Goal: Task Accomplishment & Management: Manage account settings

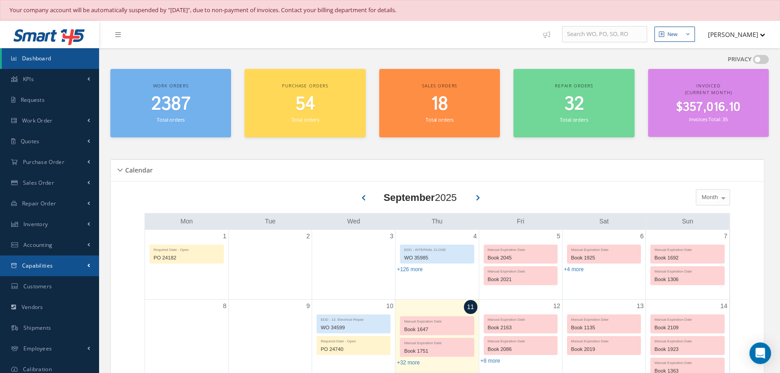
click at [27, 266] on span "Capabilities" at bounding box center [37, 266] width 31 height 8
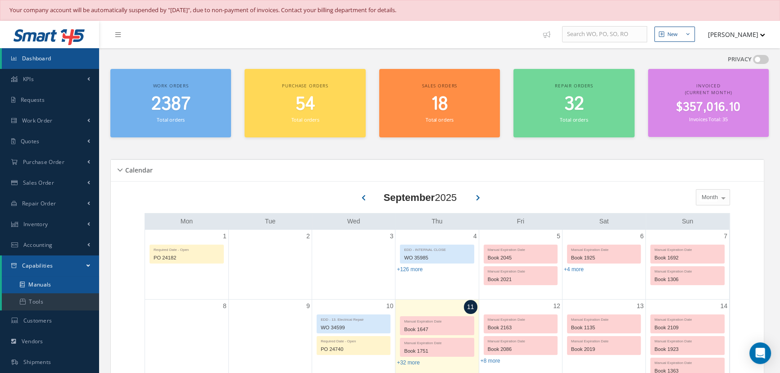
click at [30, 280] on link "Manuals" at bounding box center [50, 284] width 97 height 17
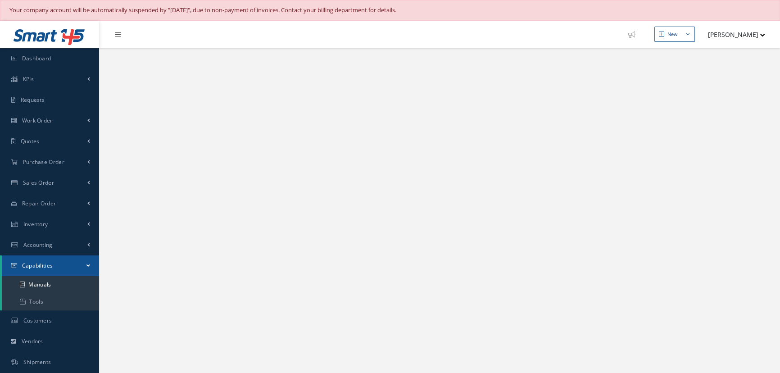
select select "25"
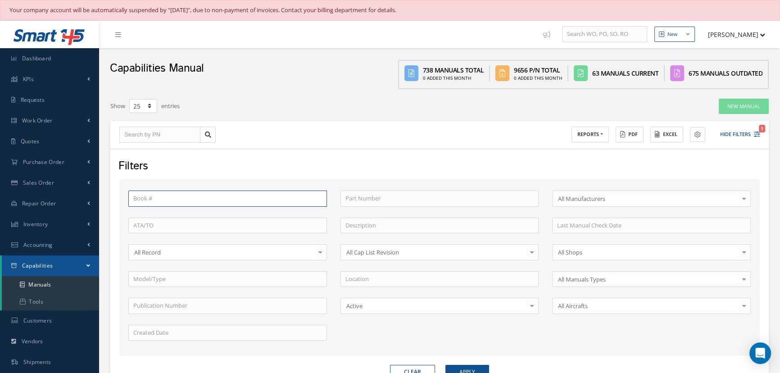
click at [177, 195] on input "text" at bounding box center [227, 198] width 199 height 16
type input "1959"
click at [445, 365] on button "Apply" at bounding box center [467, 372] width 44 height 14
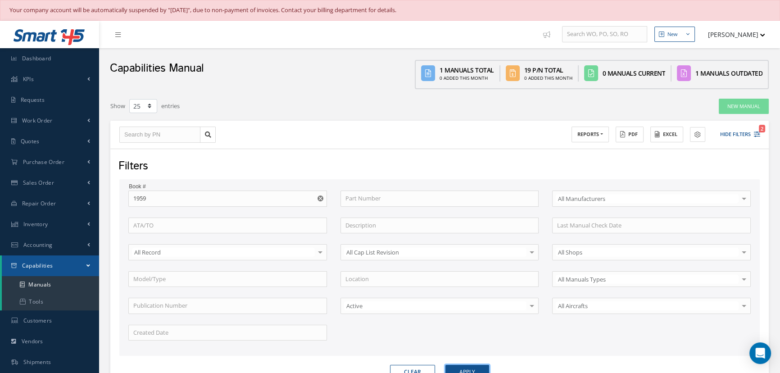
click at [463, 369] on button "Apply" at bounding box center [467, 372] width 44 height 14
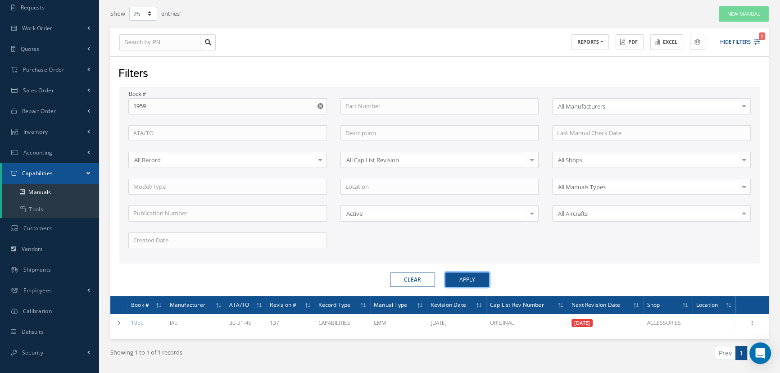
scroll to position [119, 0]
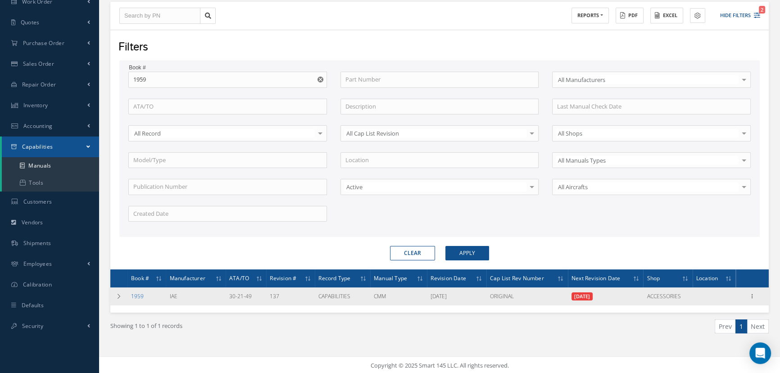
click at [140, 295] on link "1959" at bounding box center [137, 296] width 13 height 8
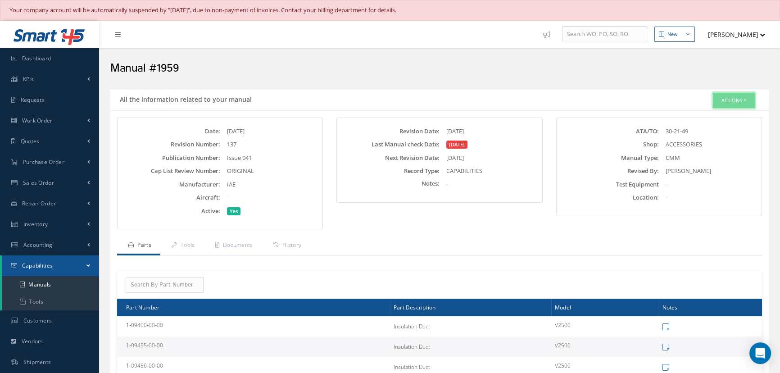
click at [734, 104] on button "Actions" at bounding box center [734, 101] width 42 height 16
click at [693, 115] on icon at bounding box center [695, 116] width 6 height 5
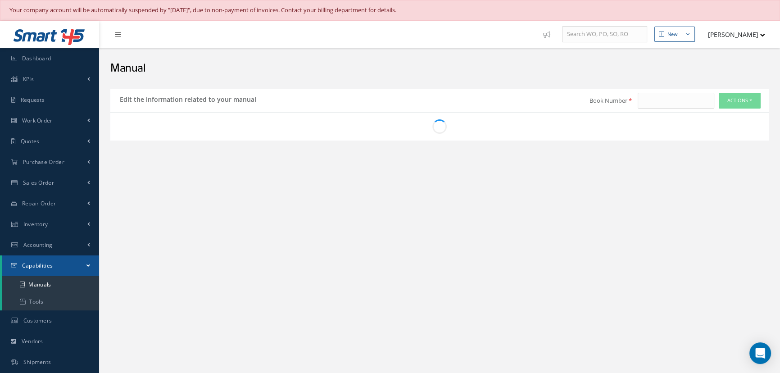
type input "1959"
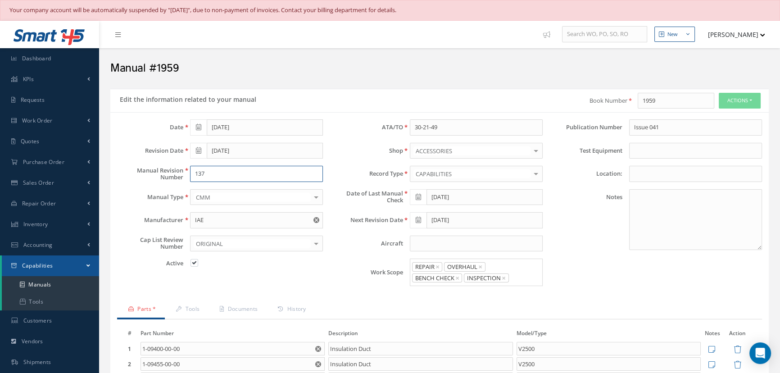
click at [226, 176] on input "137" at bounding box center [256, 174] width 133 height 16
type input "1"
type input "044"
click at [454, 195] on input "01/30/2025" at bounding box center [484, 197] width 116 height 16
drag, startPoint x: 494, startPoint y: 200, endPoint x: 430, endPoint y: 200, distance: 64.8
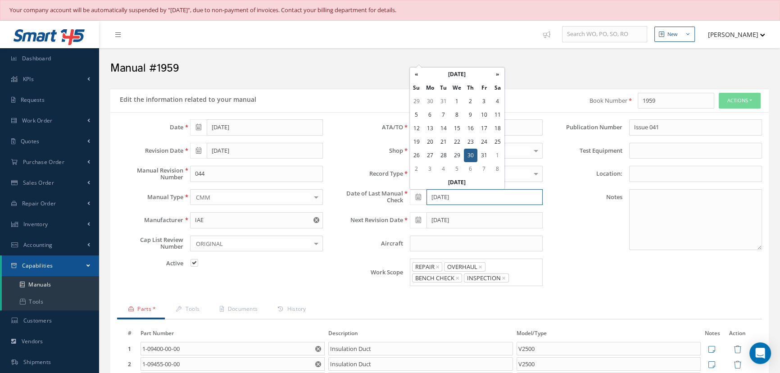
click at [430, 200] on input "[DATE]" at bounding box center [484, 197] width 116 height 16
click at [497, 73] on th "»" at bounding box center [498, 75] width 14 height 14
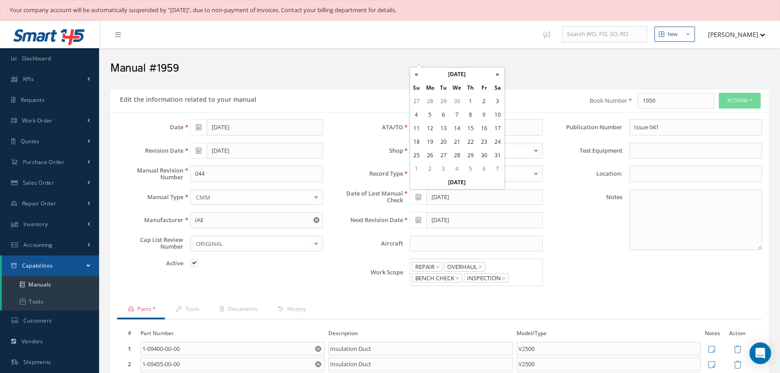
click at [497, 73] on th "»" at bounding box center [498, 75] width 14 height 14
click at [485, 103] on td "1" at bounding box center [484, 102] width 14 height 14
type input "08/01/2025"
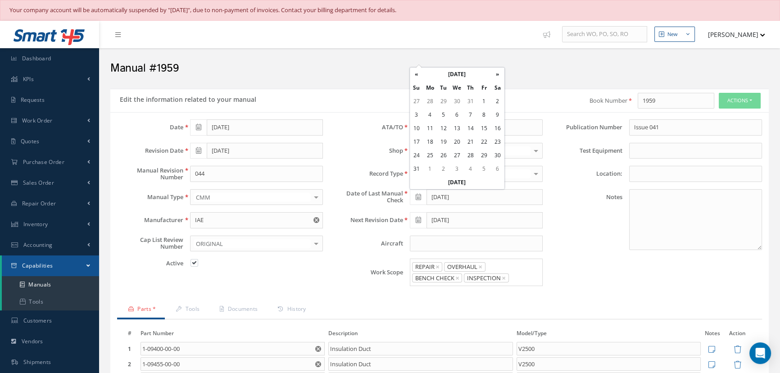
type input "08/31/2025"
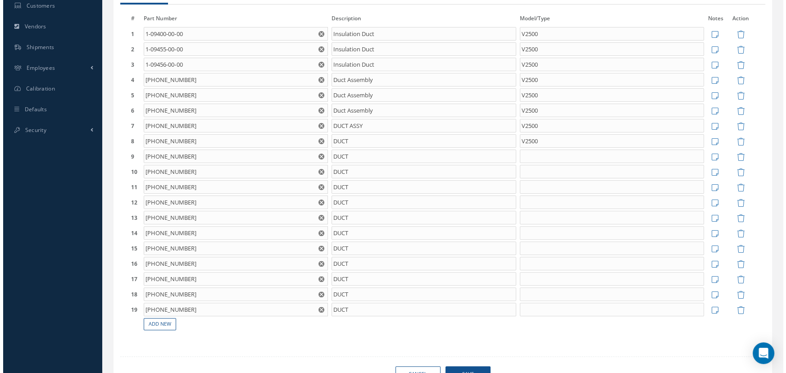
scroll to position [327, 0]
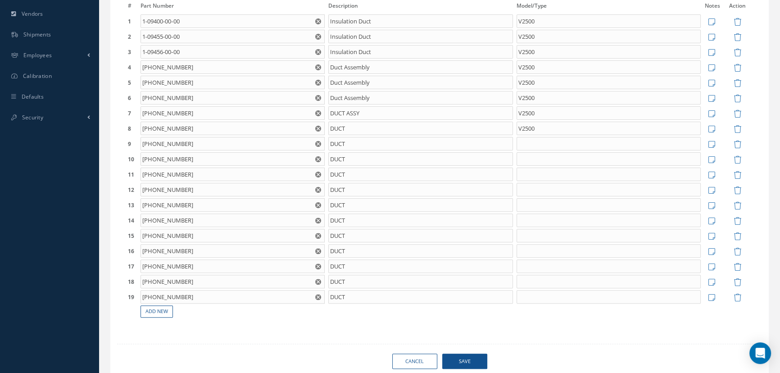
click at [468, 359] on span "Save" at bounding box center [464, 361] width 45 height 16
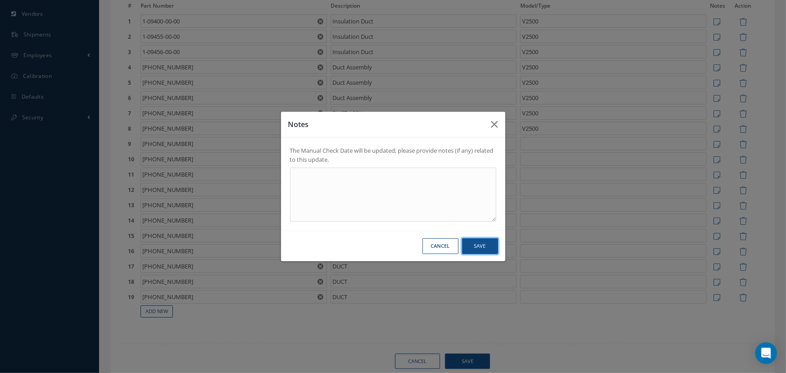
click at [489, 249] on button "Save" at bounding box center [480, 246] width 36 height 16
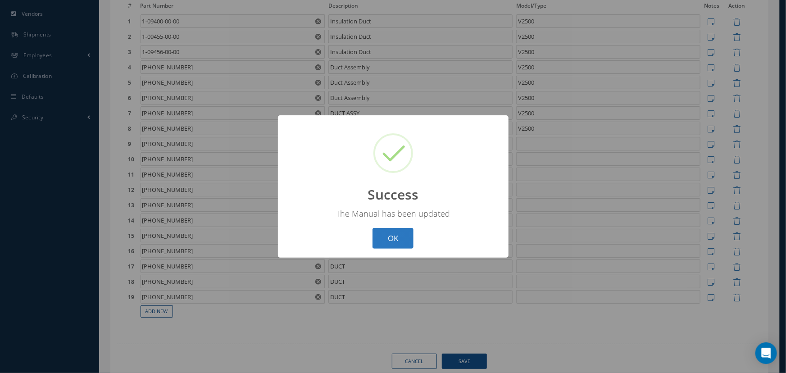
click at [384, 238] on button "OK" at bounding box center [392, 238] width 41 height 21
select select "25"
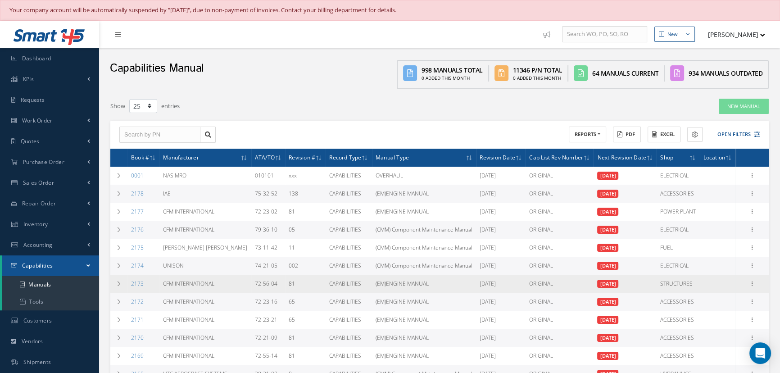
click at [618, 281] on span "[DATE]" at bounding box center [607, 284] width 21 height 8
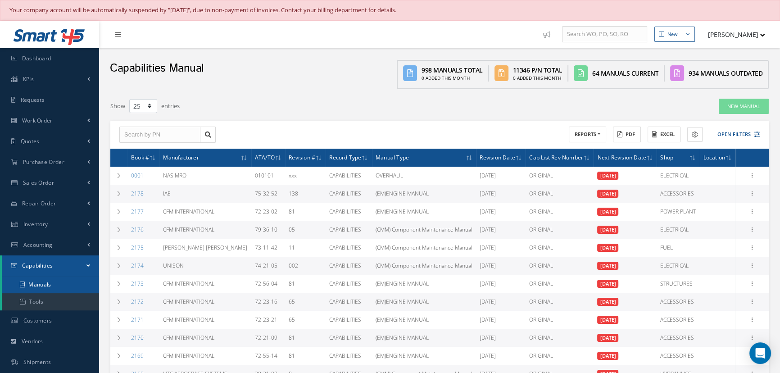
click at [51, 284] on link "Manuals" at bounding box center [50, 284] width 97 height 17
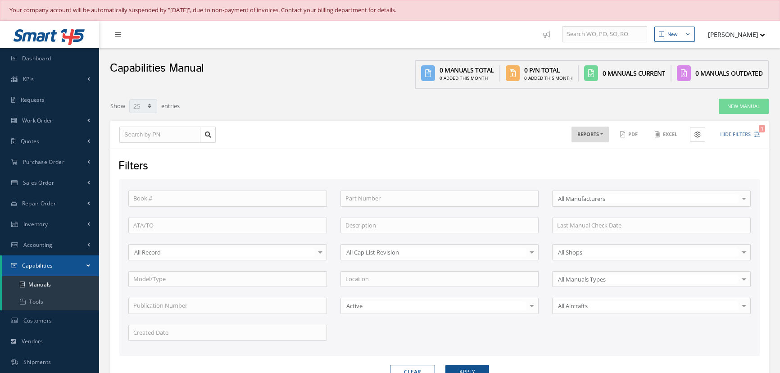
select select "25"
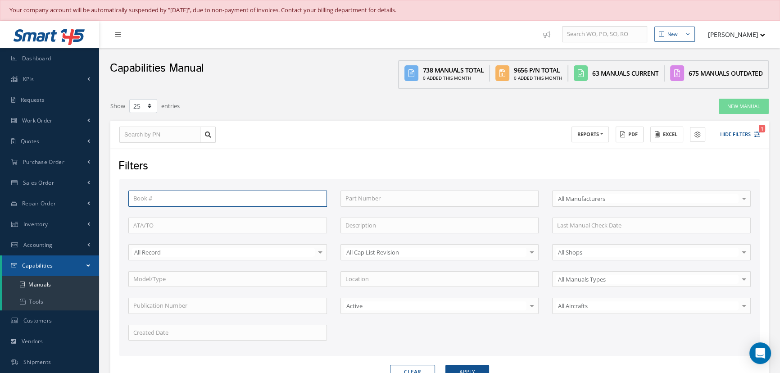
click at [149, 199] on input "text" at bounding box center [227, 198] width 199 height 16
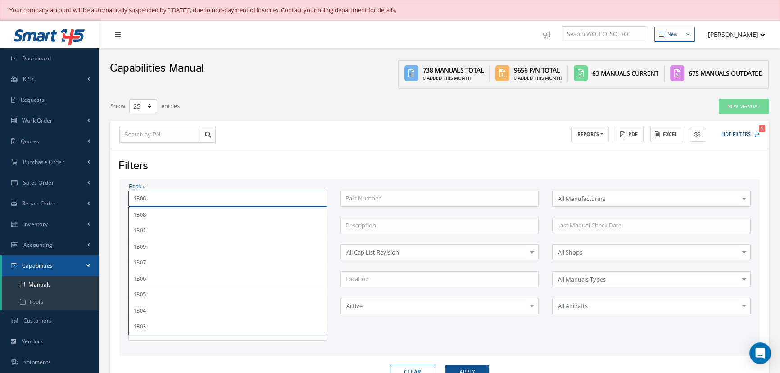
type input "1306"
click at [445, 365] on button "Apply" at bounding box center [467, 372] width 44 height 14
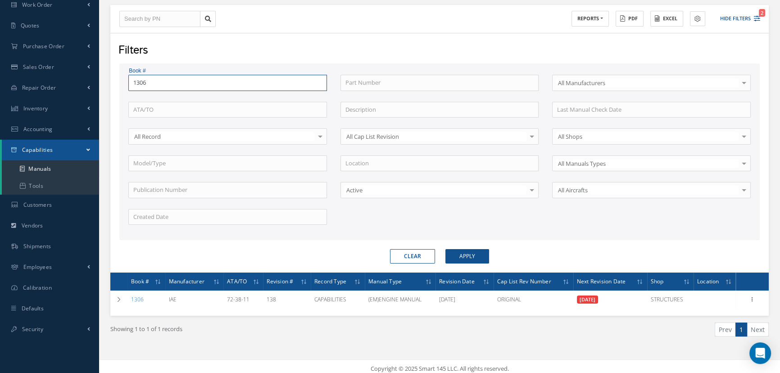
scroll to position [119, 0]
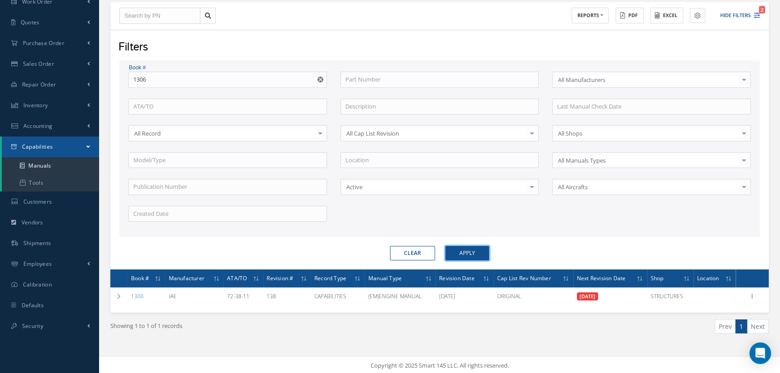
click at [464, 248] on button "Apply" at bounding box center [467, 253] width 44 height 14
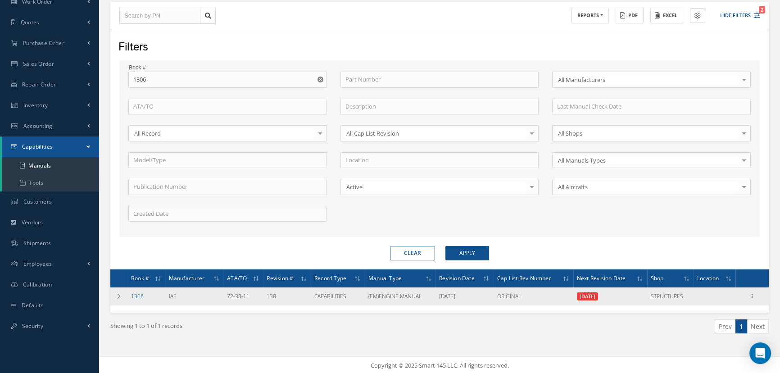
click at [137, 296] on link "1306" at bounding box center [137, 296] width 13 height 8
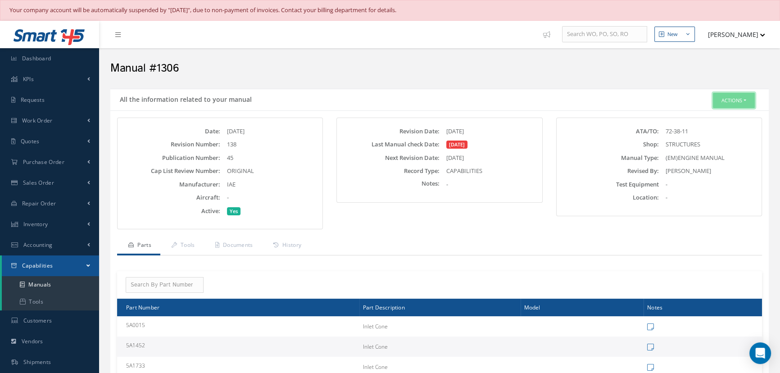
click at [726, 100] on button "Actions" at bounding box center [734, 101] width 42 height 16
click at [708, 116] on link "Edit" at bounding box center [720, 117] width 72 height 12
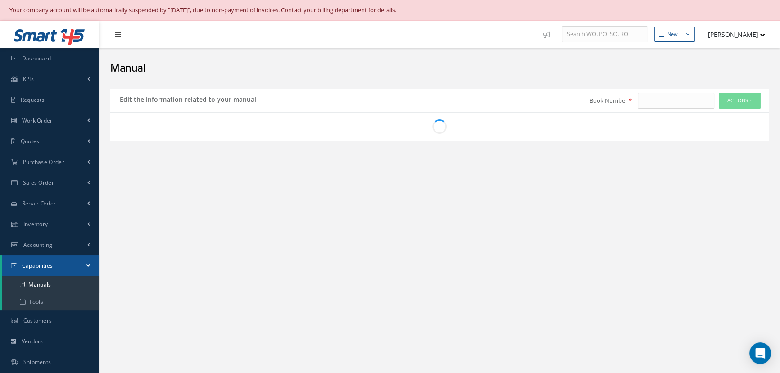
type input "1306"
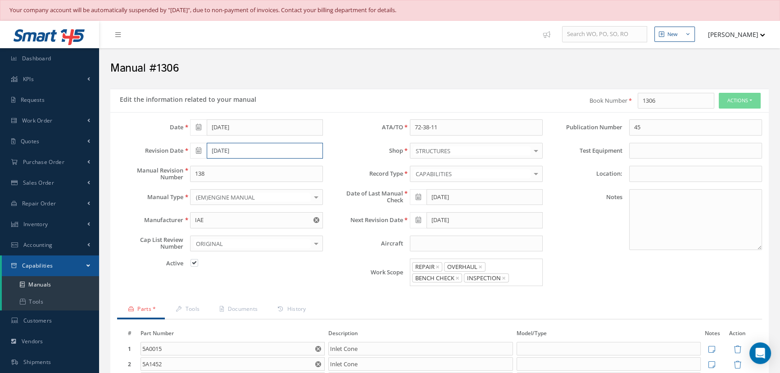
click at [236, 150] on input "[DATE]" at bounding box center [265, 151] width 116 height 16
click at [274, 149] on input "[DATE]" at bounding box center [265, 151] width 116 height 16
click at [274, 166] on th "»" at bounding box center [278, 166] width 14 height 14
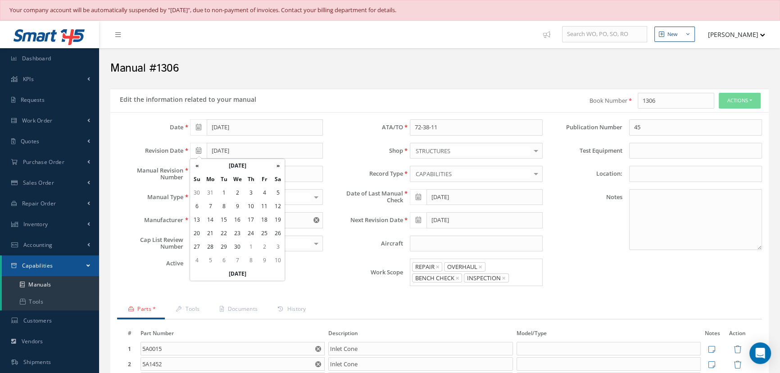
click at [274, 166] on th "»" at bounding box center [278, 166] width 14 height 14
click at [198, 163] on th "«" at bounding box center [197, 166] width 14 height 14
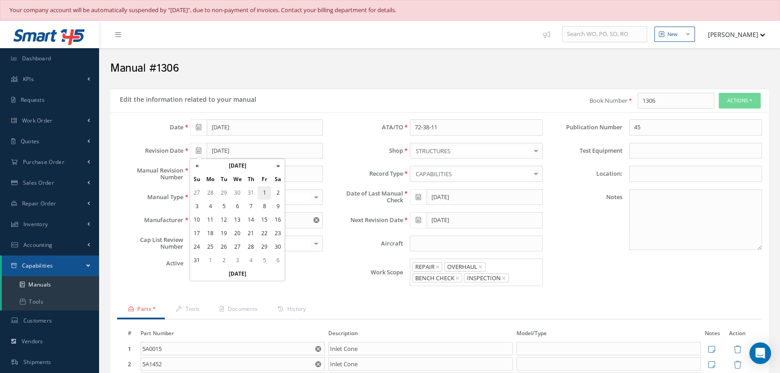
click at [264, 193] on td "1" at bounding box center [265, 193] width 14 height 14
type input "[DATE]"
drag, startPoint x: 219, startPoint y: 171, endPoint x: 185, endPoint y: 171, distance: 34.2
click at [185, 171] on div "138" at bounding box center [256, 174] width 146 height 16
type input "047"
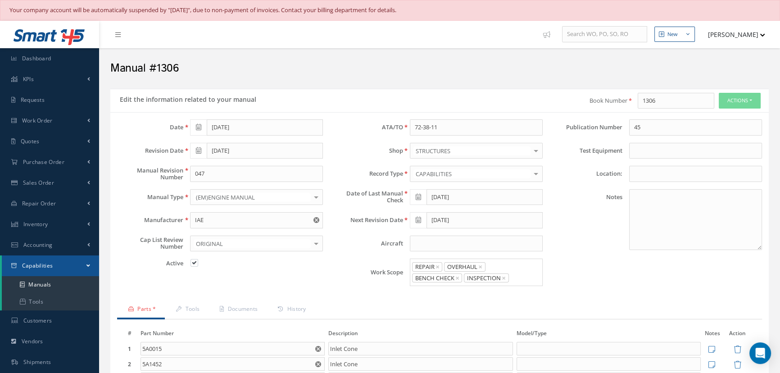
click at [417, 194] on icon at bounding box center [418, 197] width 5 height 6
click at [453, 182] on th "[DATE]" at bounding box center [457, 183] width 95 height 14
type input "[DATE]"
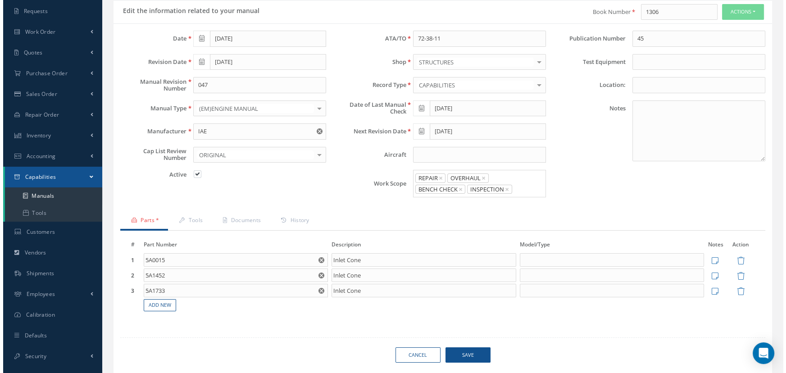
scroll to position [120, 0]
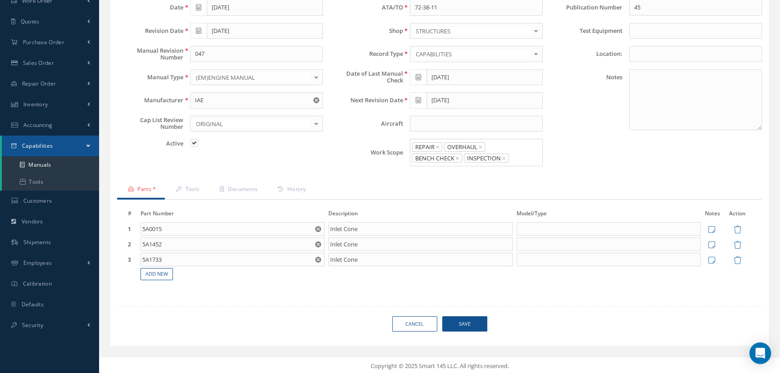
click at [478, 324] on span "Save" at bounding box center [464, 324] width 45 height 16
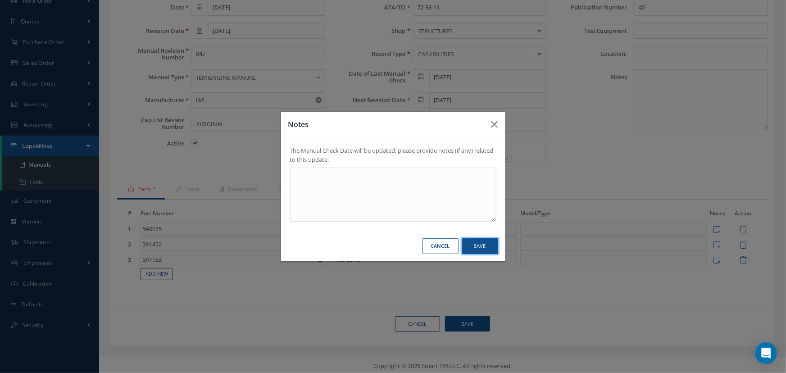
click at [470, 246] on button "Save" at bounding box center [480, 246] width 36 height 16
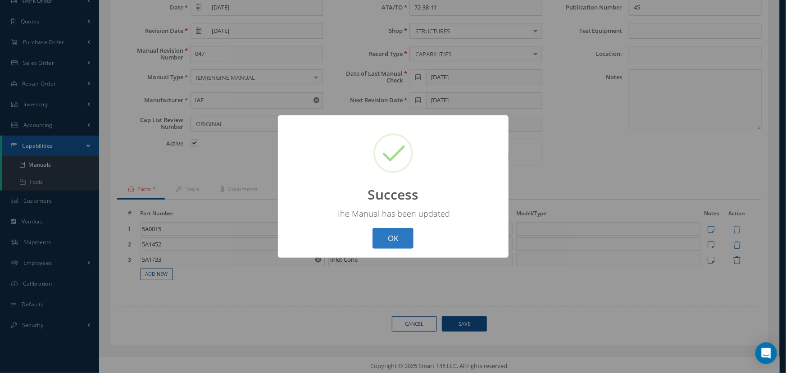
click at [383, 242] on button "OK" at bounding box center [392, 238] width 41 height 21
select select "25"
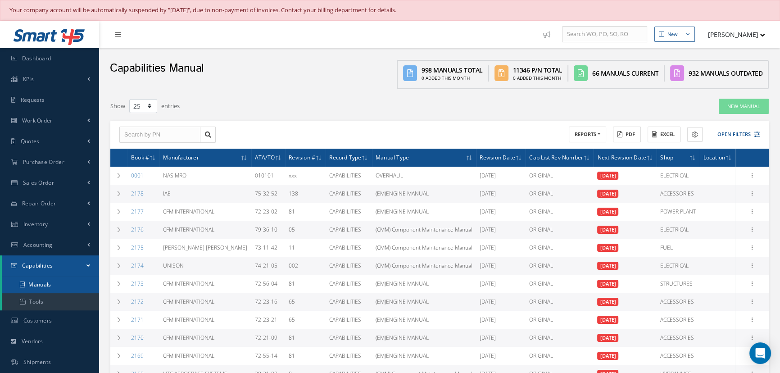
click at [58, 281] on link "Manuals" at bounding box center [50, 284] width 97 height 17
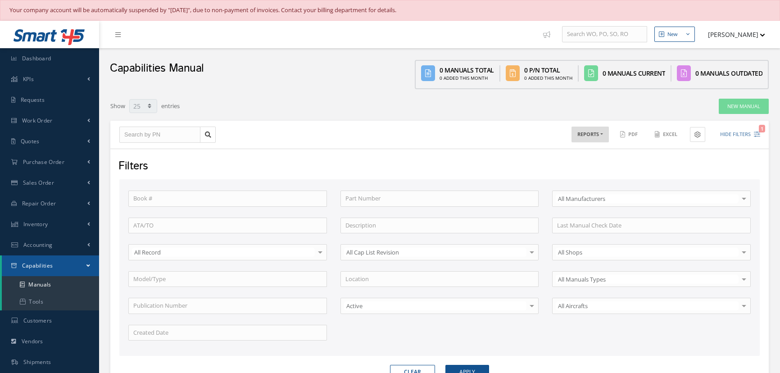
select select "25"
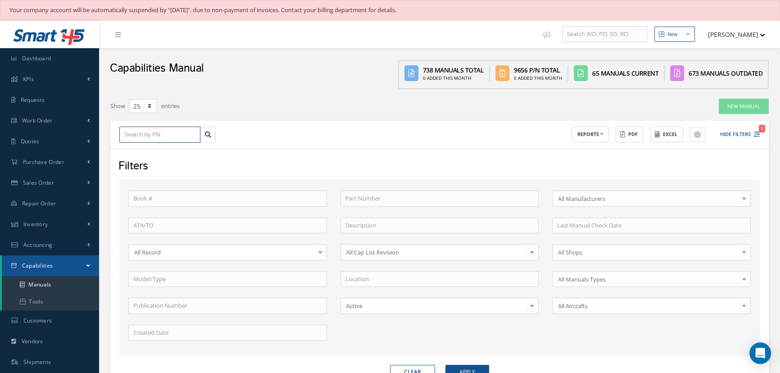
click at [149, 134] on input "text" at bounding box center [159, 135] width 81 height 16
type input "1"
type input "19"
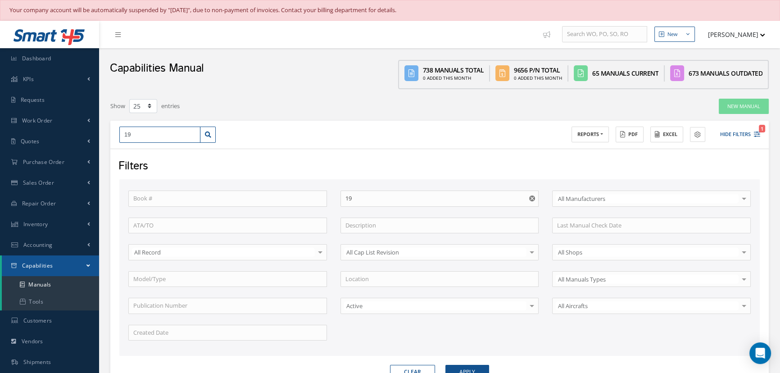
type input "195"
type input "1959"
type input "1959M52P01"
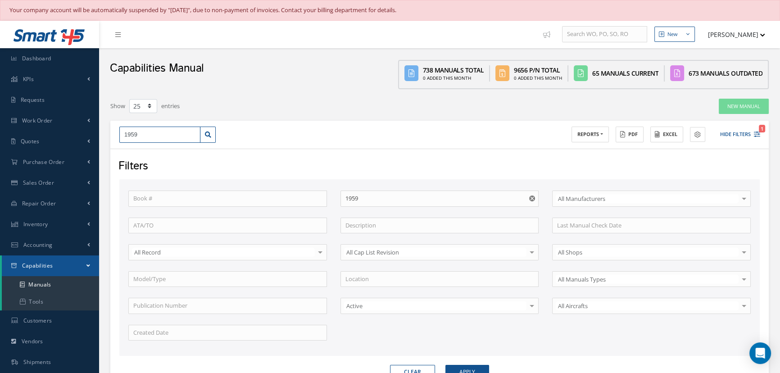
type input "1959M52P01"
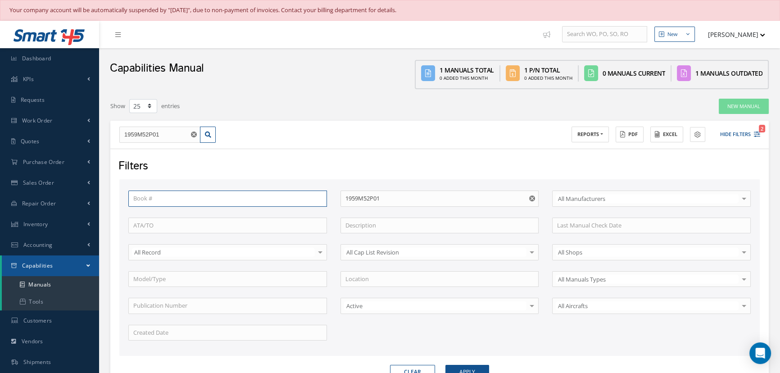
click at [152, 204] on input "text" at bounding box center [227, 198] width 199 height 16
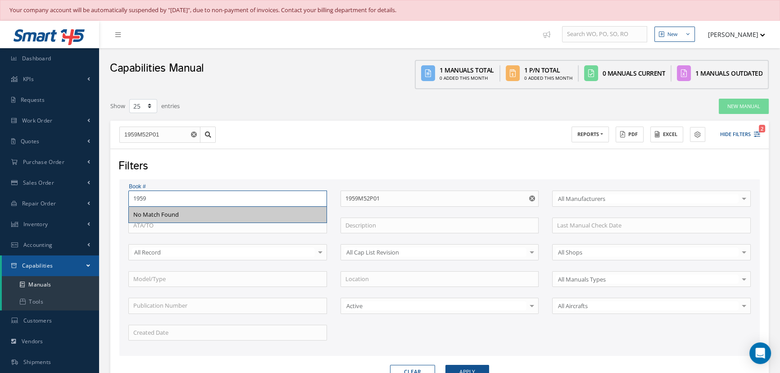
click at [445, 365] on button "Apply" at bounding box center [467, 372] width 44 height 14
type input "No Match Found"
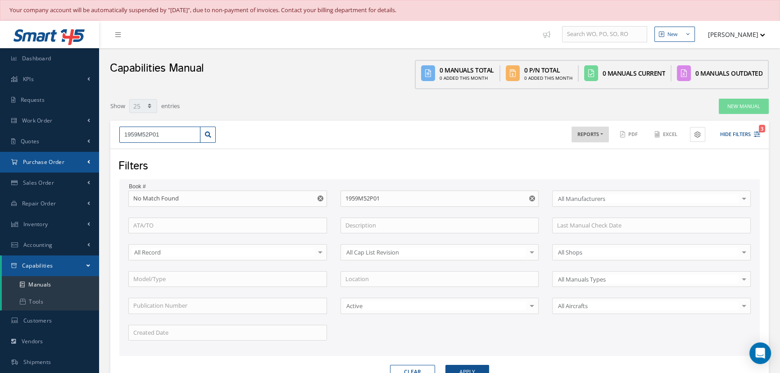
drag, startPoint x: 179, startPoint y: 131, endPoint x: 82, endPoint y: 157, distance: 100.3
click at [82, 157] on div "Smart 145 Dashboard KPIs Work Order Accounting Requests Work Order Receiving Ve…" at bounding box center [390, 250] width 780 height 459
click at [168, 197] on input "No Match Found" at bounding box center [227, 198] width 199 height 16
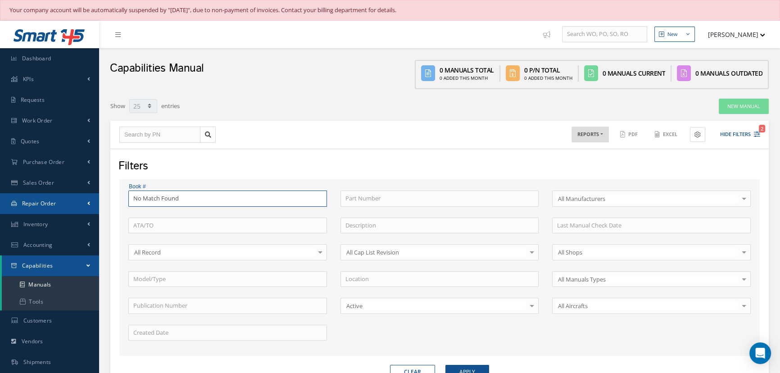
drag, startPoint x: 181, startPoint y: 196, endPoint x: 68, endPoint y: 197, distance: 112.1
click at [69, 197] on div "Smart 145 Dashboard KPIs Work Order Accounting Requests Work Order Receiving Ve…" at bounding box center [390, 250] width 780 height 459
type input "1959"
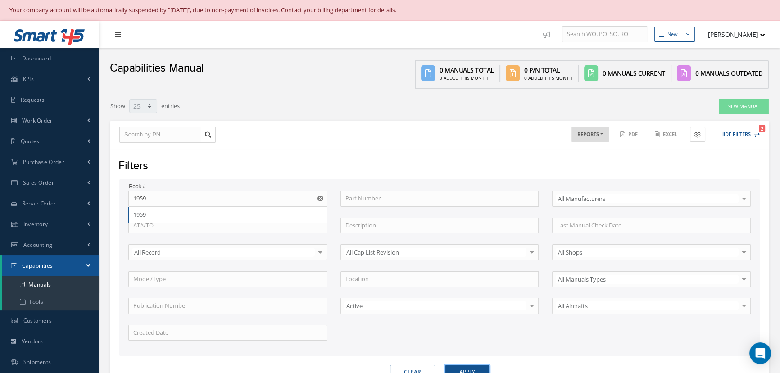
click at [480, 366] on button "Apply" at bounding box center [467, 372] width 44 height 14
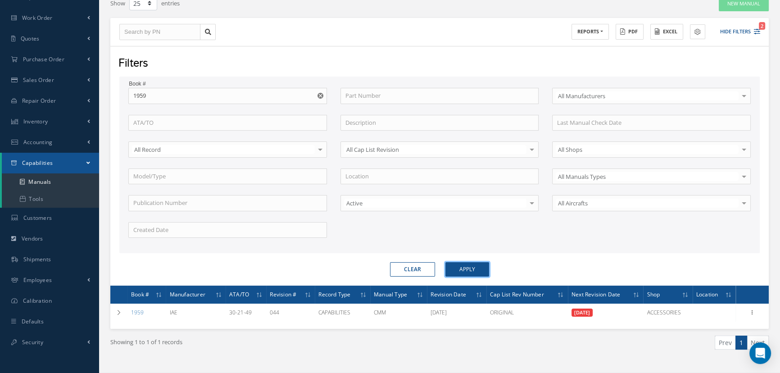
scroll to position [119, 0]
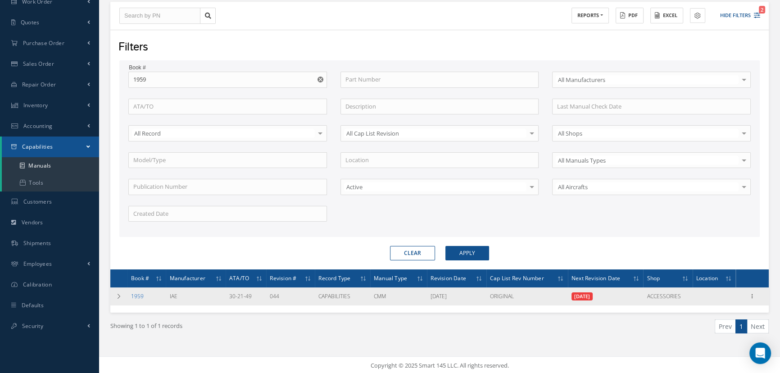
click at [136, 293] on link "1959" at bounding box center [137, 296] width 13 height 8
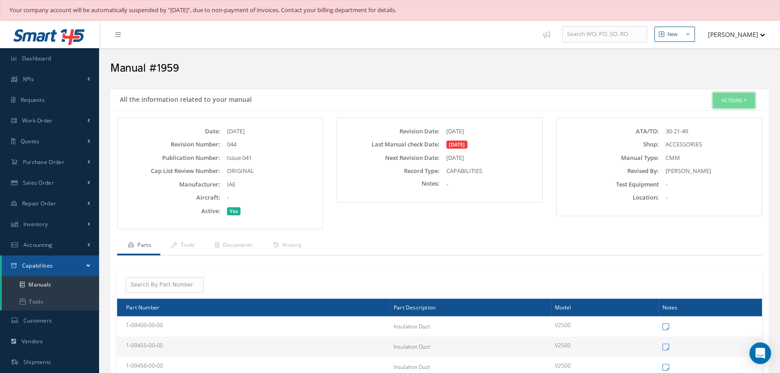
click at [729, 95] on button "Actions" at bounding box center [734, 101] width 42 height 16
click at [712, 118] on link "Edit" at bounding box center [720, 117] width 72 height 12
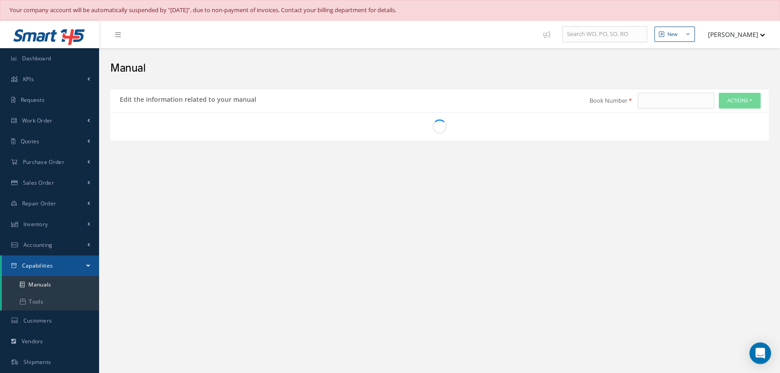
type input "1959"
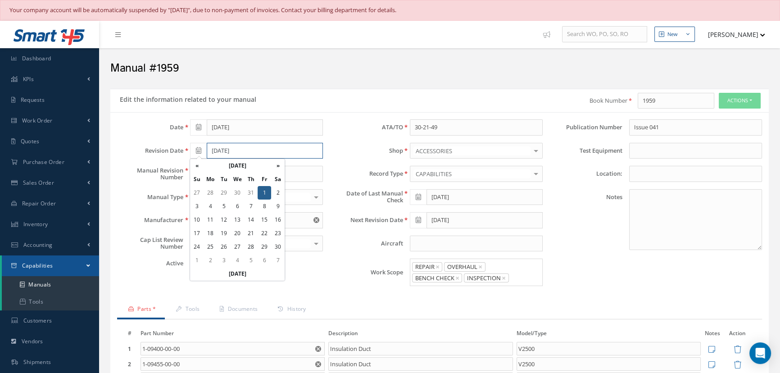
drag, startPoint x: 259, startPoint y: 149, endPoint x: 205, endPoint y: 153, distance: 54.2
click at [205, 153] on div "[DATE]" at bounding box center [256, 151] width 133 height 16
type input "[DATE]"
click at [418, 192] on span at bounding box center [418, 197] width 17 height 16
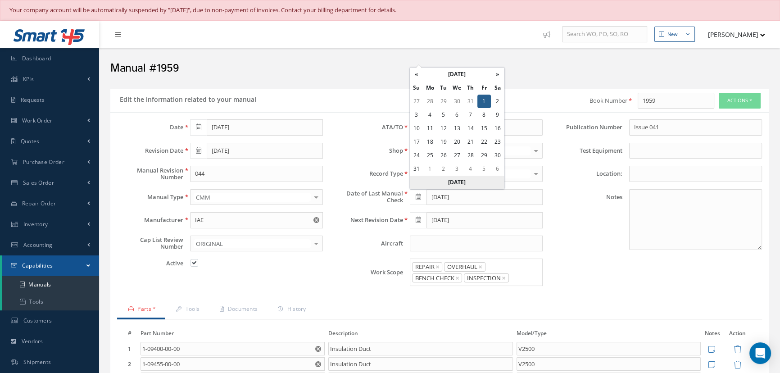
click at [456, 181] on th "[DATE]" at bounding box center [457, 183] width 95 height 14
type input "[DATE]"
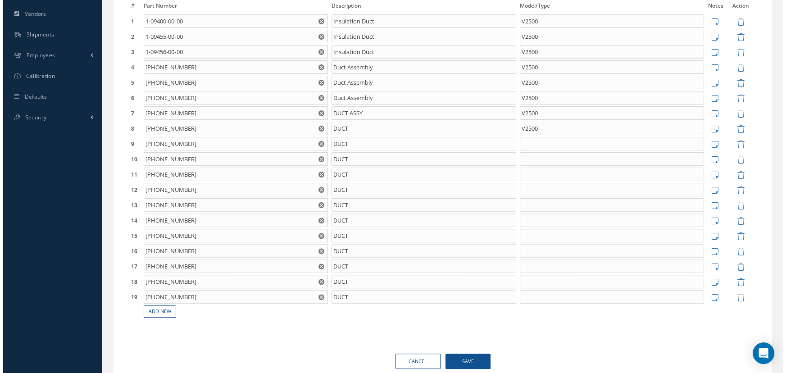
scroll to position [365, 0]
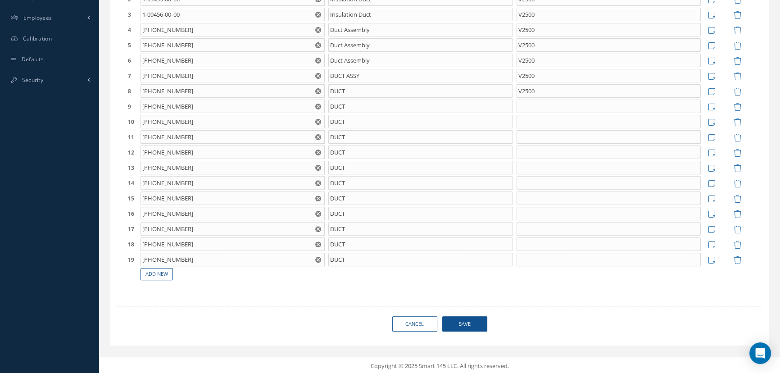
click at [460, 317] on span "Save" at bounding box center [464, 324] width 45 height 16
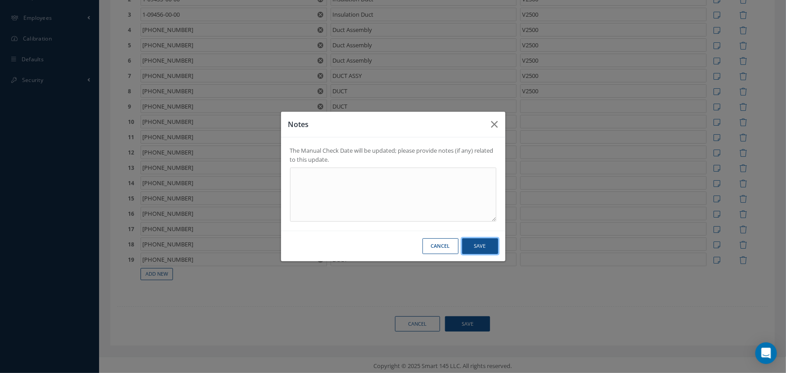
click at [477, 242] on button "Save" at bounding box center [480, 246] width 36 height 16
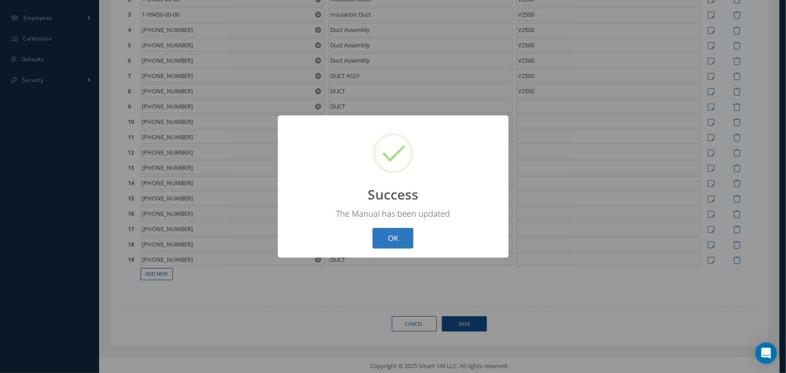
click at [382, 246] on button "OK" at bounding box center [392, 238] width 41 height 21
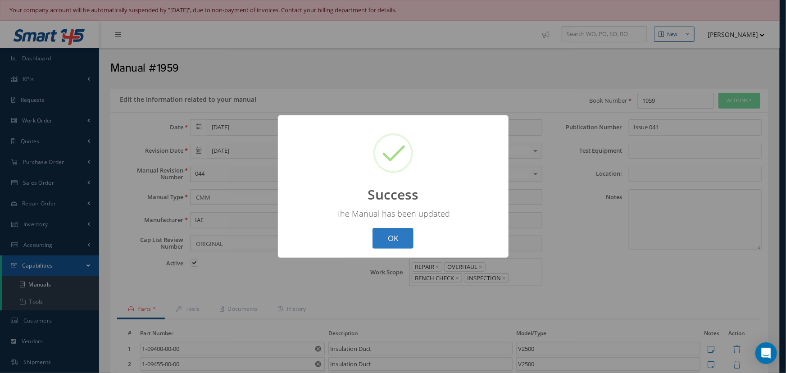
select select "25"
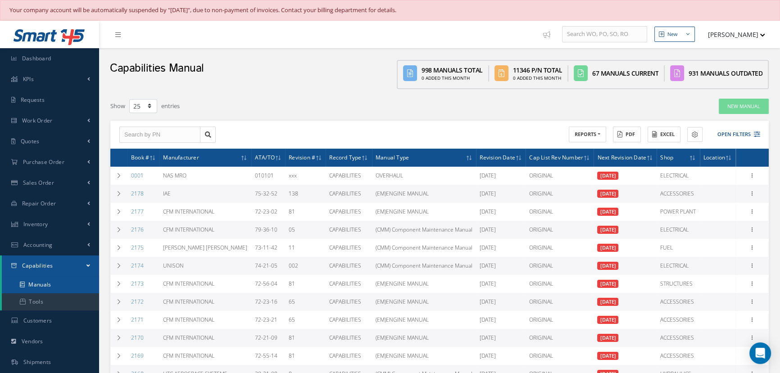
click at [79, 288] on link "Manuals" at bounding box center [50, 284] width 97 height 17
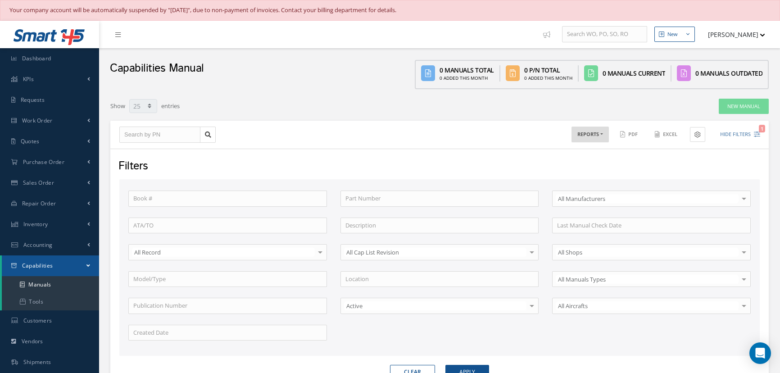
select select "25"
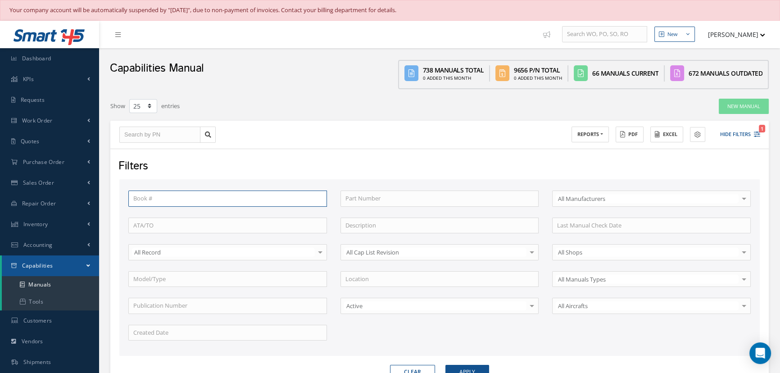
click at [162, 196] on input "text" at bounding box center [227, 198] width 199 height 16
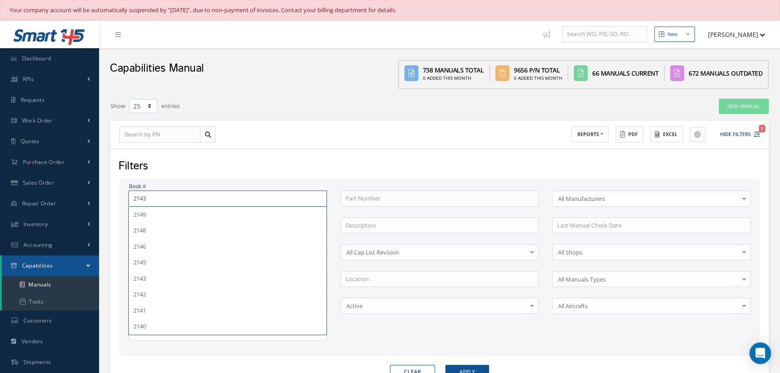
type input "2143"
click at [445, 365] on button "Apply" at bounding box center [467, 372] width 44 height 14
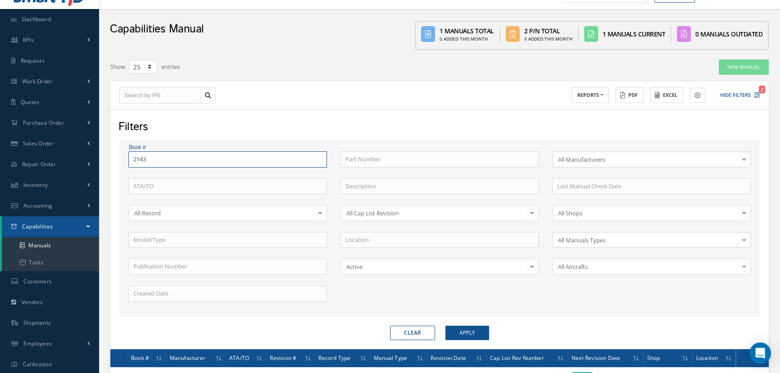
scroll to position [119, 0]
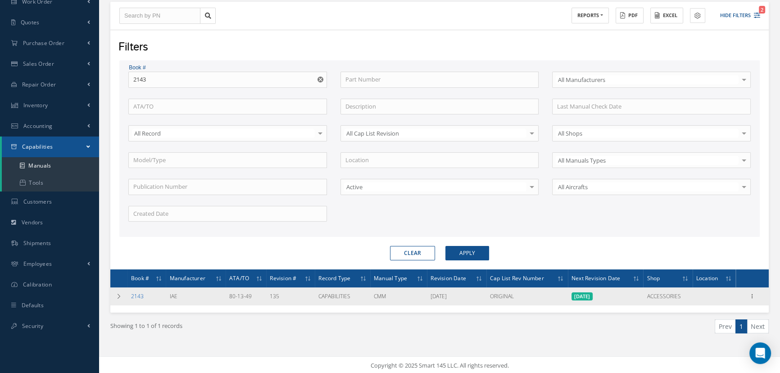
click at [131, 294] on link "2143" at bounding box center [137, 296] width 13 height 8
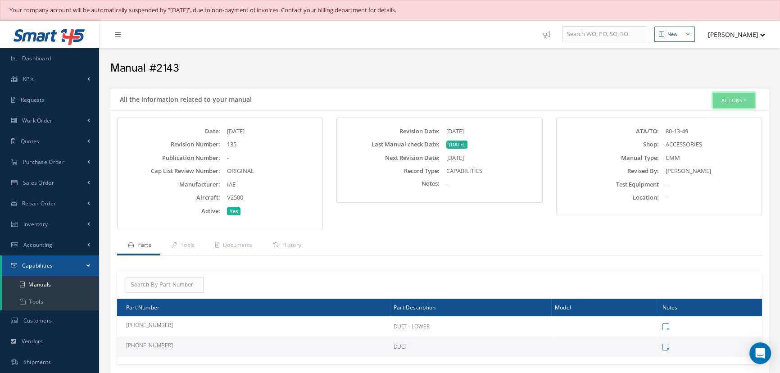
click at [724, 98] on button "Actions" at bounding box center [734, 101] width 42 height 16
click at [716, 117] on link "Edit" at bounding box center [720, 117] width 72 height 12
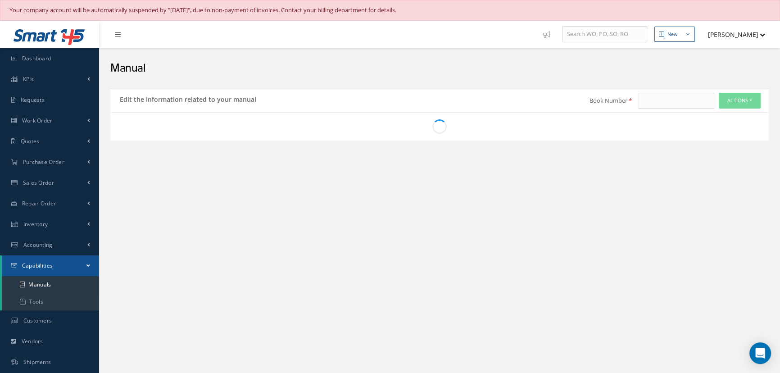
type input "2143"
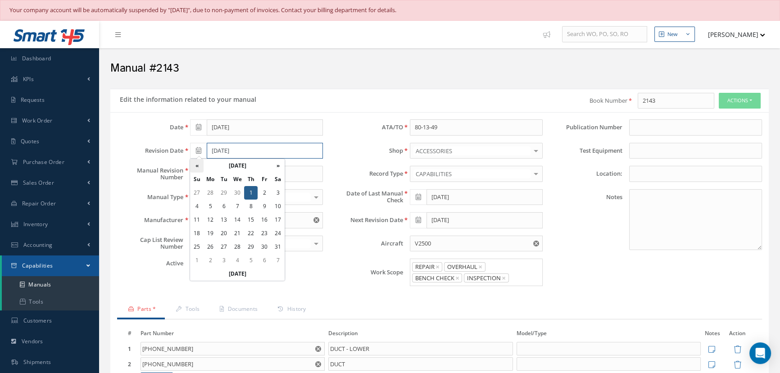
drag, startPoint x: 256, startPoint y: 152, endPoint x: 192, endPoint y: 160, distance: 64.8
click at [192, 160] on body "Your company account will be automatically suspended by "[DATE]", due to non-pa…" at bounding box center [390, 186] width 780 height 373
type input "[DATE]"
click at [314, 268] on div at bounding box center [256, 264] width 146 height 13
drag, startPoint x: 213, startPoint y: 171, endPoint x: 185, endPoint y: 173, distance: 28.0
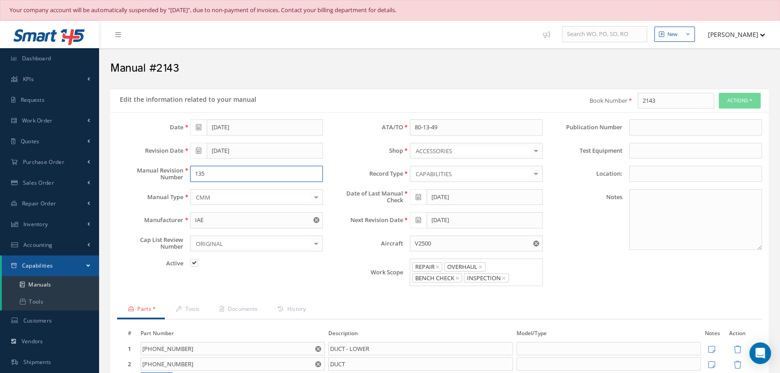
click at [185, 173] on div "135" at bounding box center [256, 174] width 146 height 16
type input "047"
click at [419, 195] on icon at bounding box center [418, 197] width 5 height 6
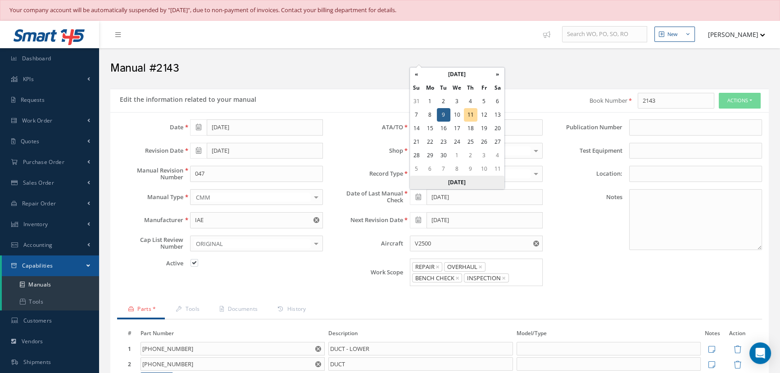
click at [466, 184] on th "[DATE]" at bounding box center [457, 183] width 95 height 14
type input "[DATE]"
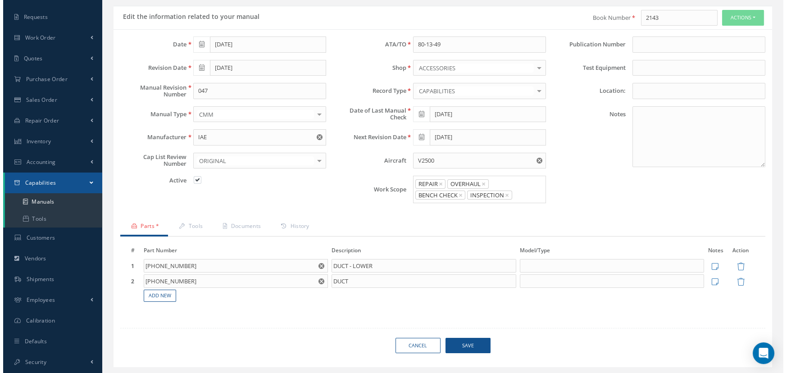
scroll to position [104, 0]
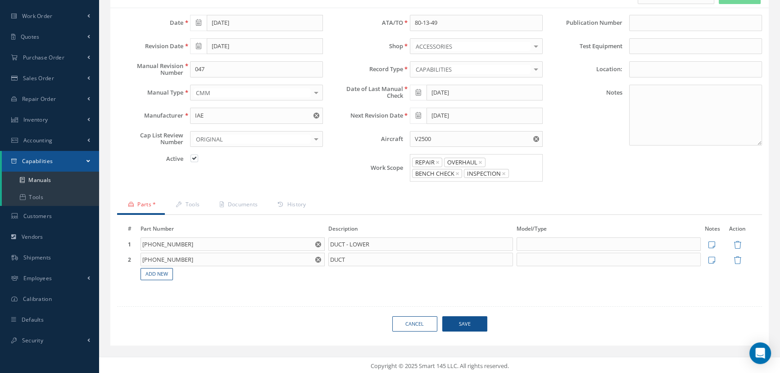
click at [471, 316] on span "Save" at bounding box center [464, 324] width 45 height 16
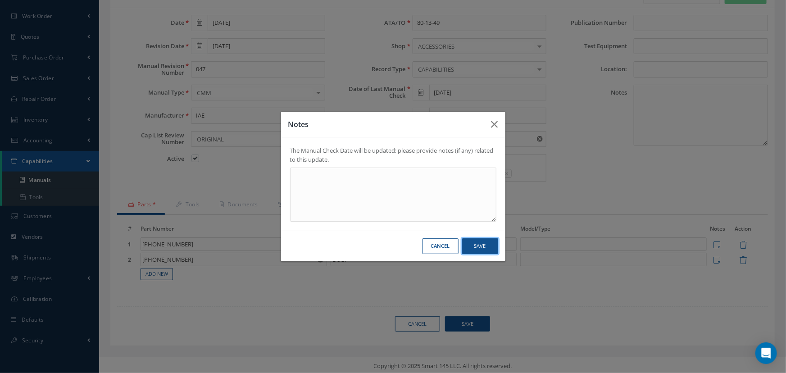
click at [480, 245] on button "Save" at bounding box center [480, 246] width 36 height 16
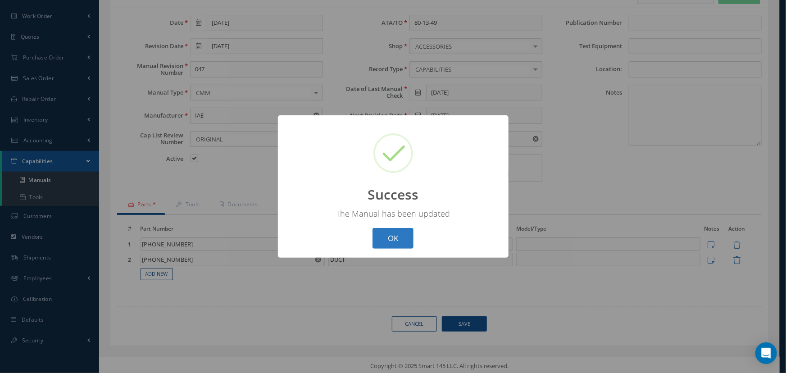
click at [397, 242] on button "OK" at bounding box center [392, 238] width 41 height 21
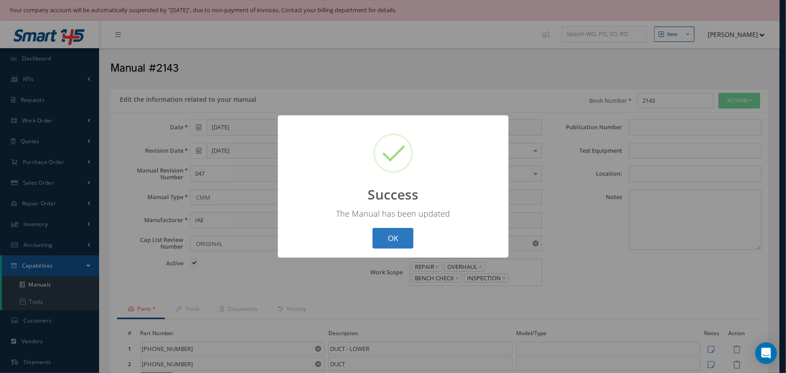
select select "25"
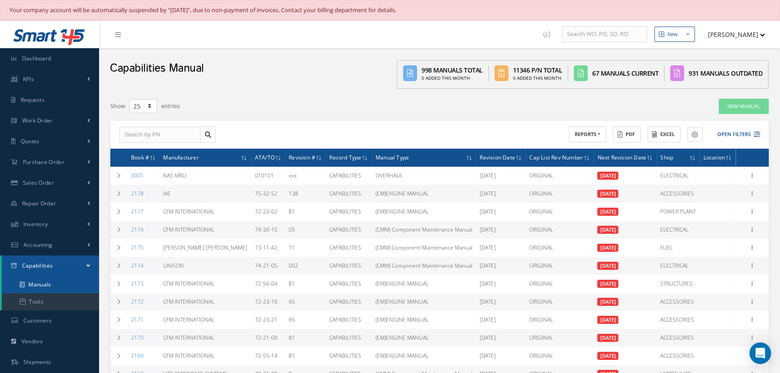
click at [38, 284] on link "Manuals" at bounding box center [50, 284] width 97 height 17
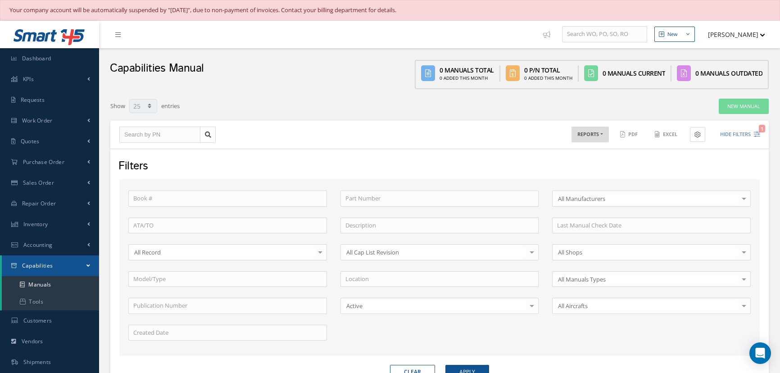
select select "25"
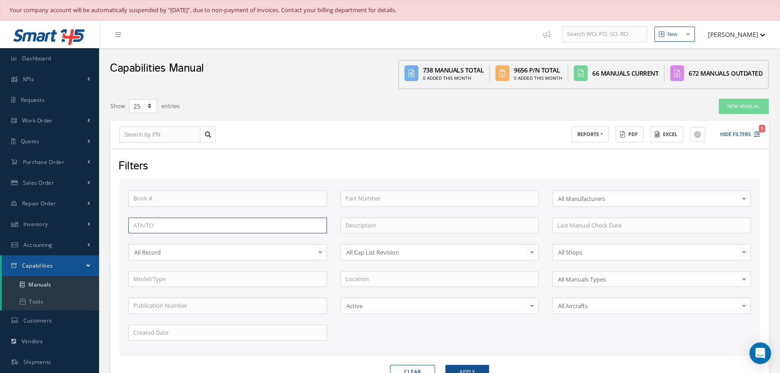
click at [167, 224] on input "text" at bounding box center [227, 225] width 199 height 16
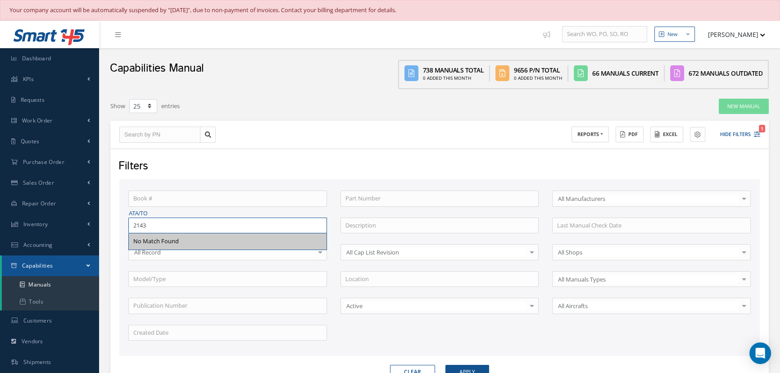
type input "2143"
click at [445, 365] on button "Apply" at bounding box center [467, 372] width 44 height 14
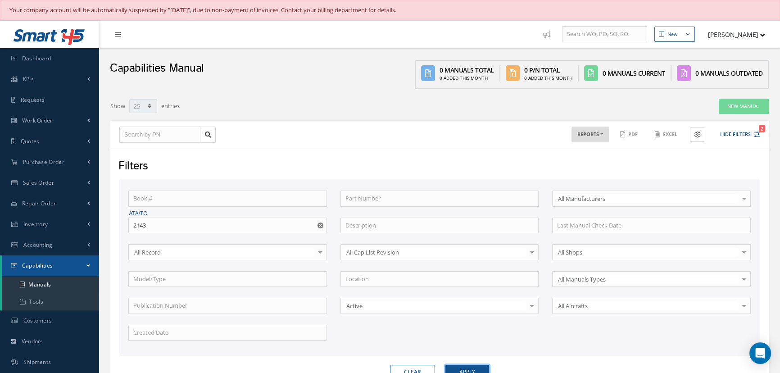
click at [477, 366] on button "Apply" at bounding box center [467, 372] width 44 height 14
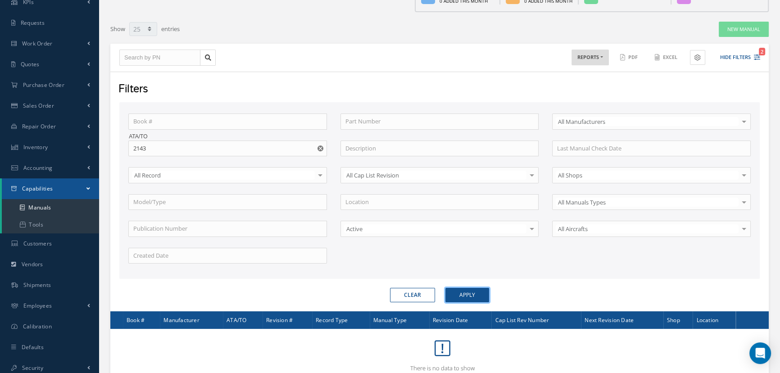
scroll to position [82, 0]
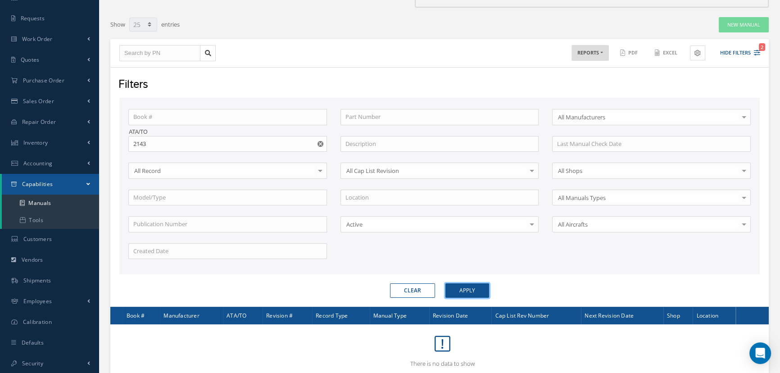
click at [477, 288] on button "Apply" at bounding box center [467, 290] width 44 height 14
click at [156, 116] on input "text" at bounding box center [227, 117] width 199 height 16
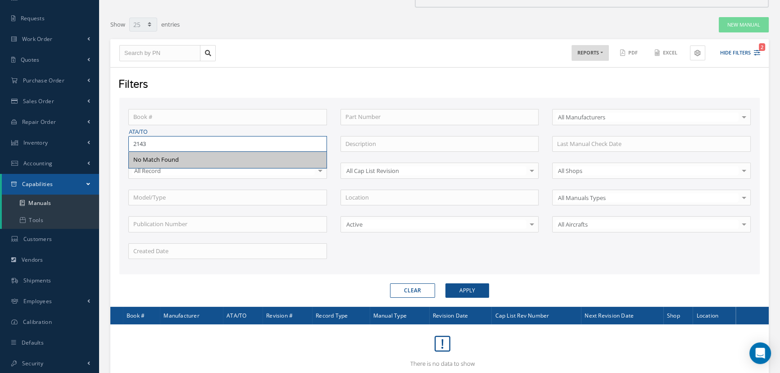
drag, startPoint x: 164, startPoint y: 141, endPoint x: 103, endPoint y: 147, distance: 61.0
click at [109, 147] on div "Show 10 25 50 100 entries New Manual ACTIONS Receive Payments Select Customer N…" at bounding box center [440, 198] width 672 height 363
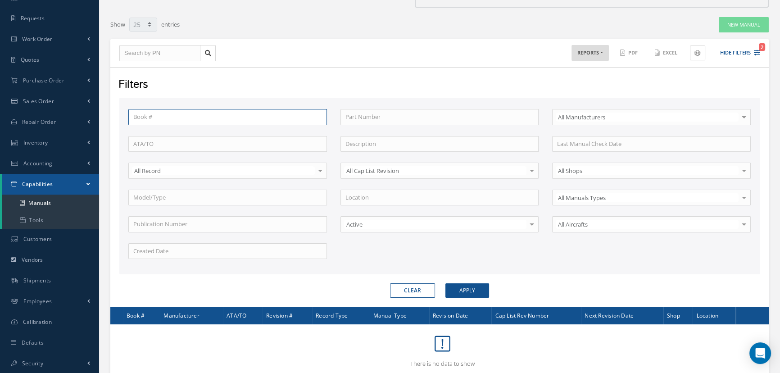
click at [148, 113] on input "text" at bounding box center [227, 117] width 199 height 16
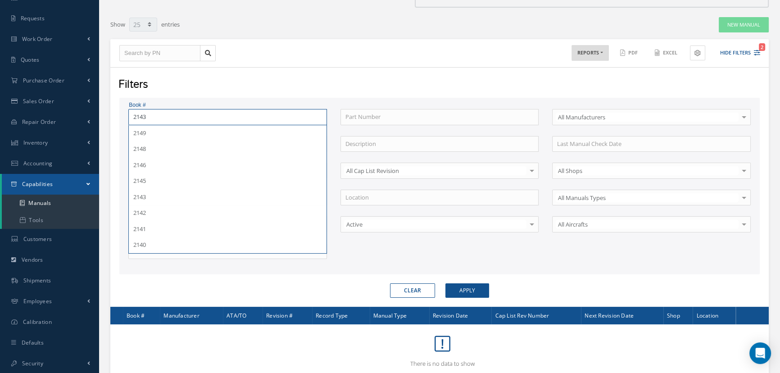
type input "2143"
click at [445, 283] on button "Apply" at bounding box center [467, 290] width 44 height 14
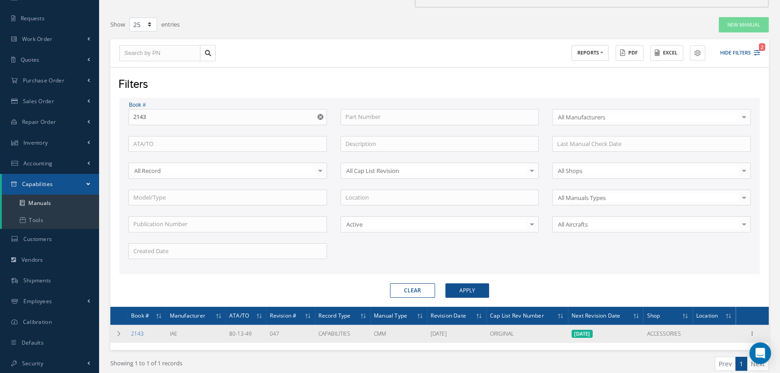
click at [137, 331] on link "2143" at bounding box center [137, 334] width 13 height 8
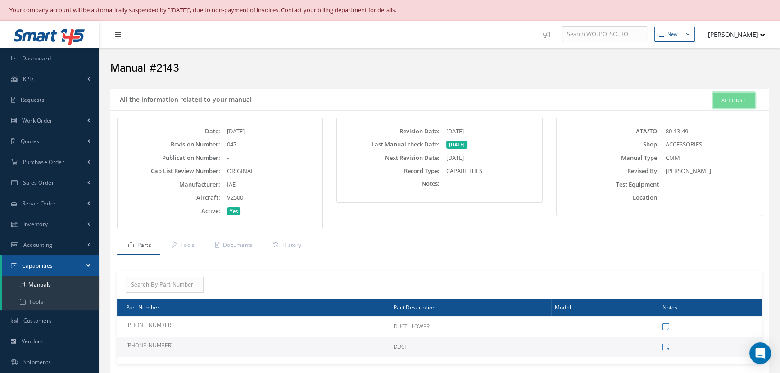
click at [729, 102] on button "Actions" at bounding box center [734, 101] width 42 height 16
click at [714, 112] on link "Edit" at bounding box center [720, 117] width 72 height 12
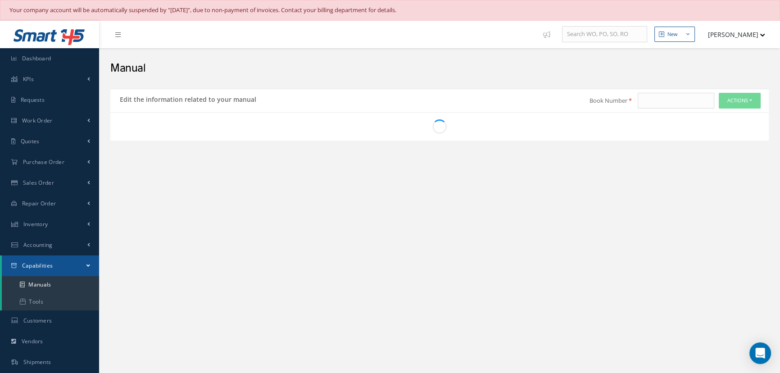
type input "2143"
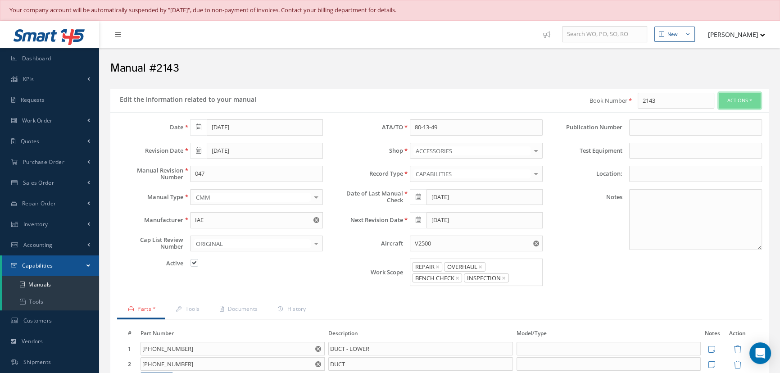
click at [721, 100] on button "Actions" at bounding box center [740, 101] width 42 height 16
click at [214, 174] on input "047" at bounding box center [256, 174] width 133 height 16
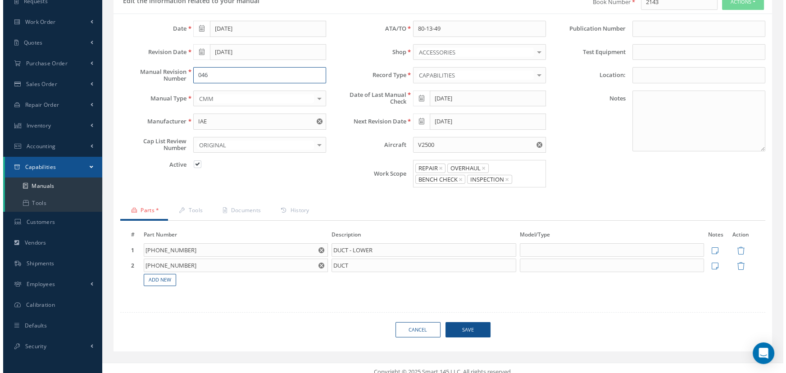
scroll to position [104, 0]
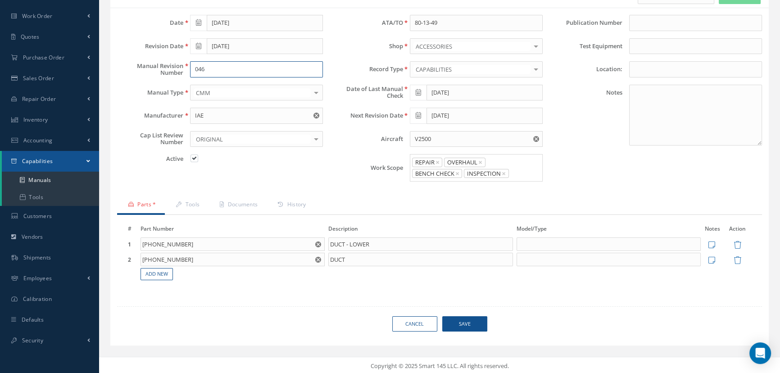
type input "046"
click at [453, 323] on span "Save" at bounding box center [464, 324] width 45 height 16
click at [0, 0] on div "Loading…" at bounding box center [0, 0] width 0 height 0
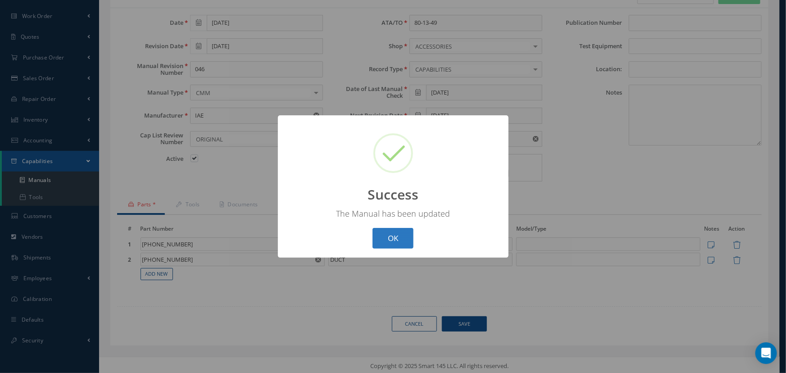
click at [396, 238] on button "OK" at bounding box center [392, 238] width 41 height 21
select select "25"
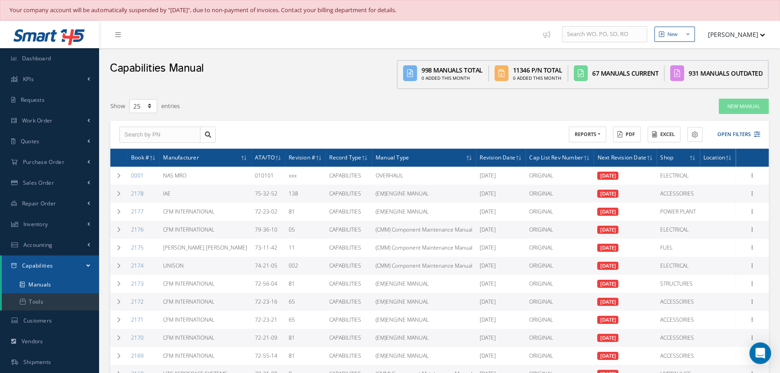
click at [32, 283] on link "Manuals" at bounding box center [50, 284] width 97 height 17
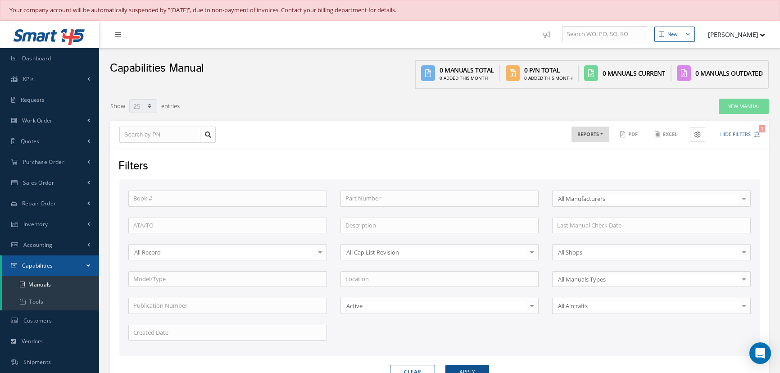
select select "25"
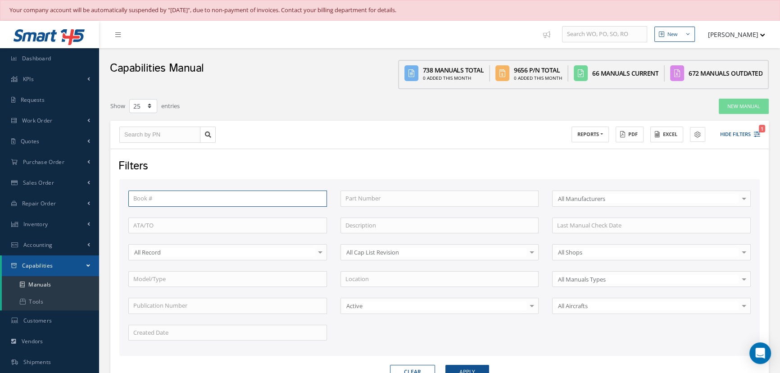
click at [160, 196] on input "text" at bounding box center [227, 198] width 199 height 16
type input "1911"
click at [445, 365] on button "Apply" at bounding box center [467, 372] width 44 height 14
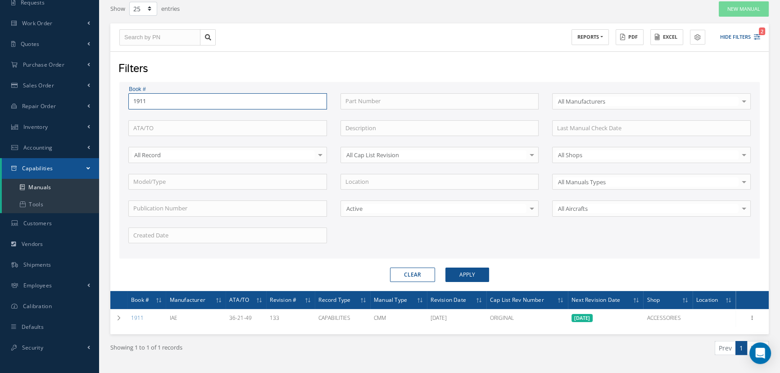
scroll to position [119, 0]
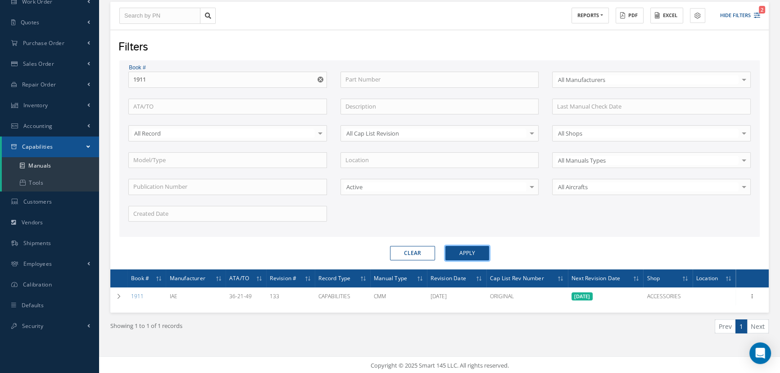
click at [469, 250] on button "Apply" at bounding box center [467, 253] width 44 height 14
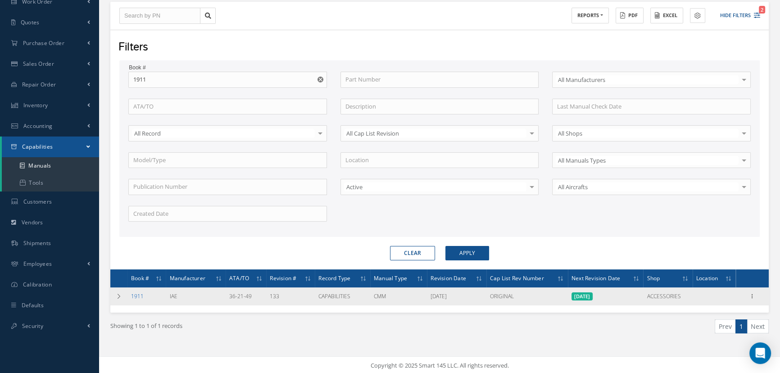
click at [142, 295] on link "1911" at bounding box center [137, 296] width 13 height 8
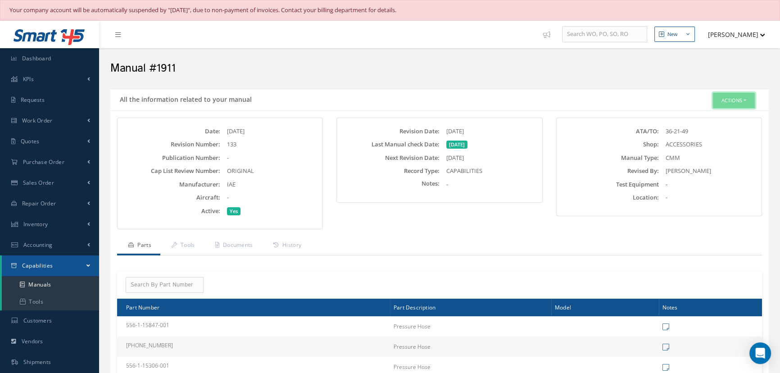
click at [736, 96] on button "Actions" at bounding box center [734, 101] width 42 height 16
click at [709, 116] on link "Edit" at bounding box center [720, 117] width 72 height 12
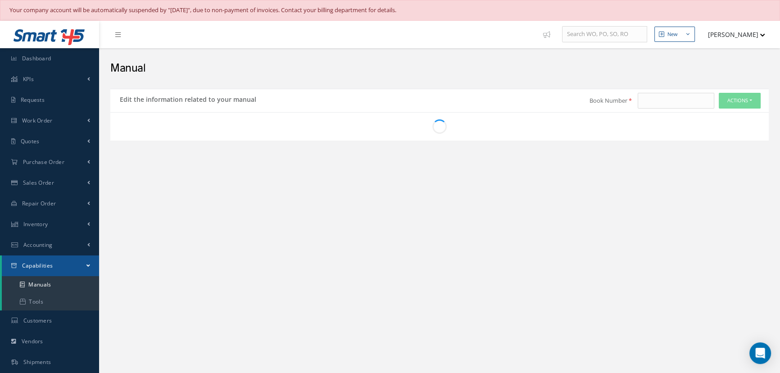
type input "1911"
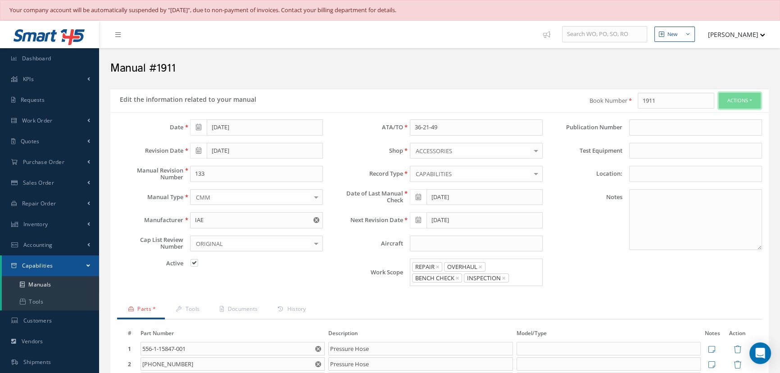
click at [737, 99] on button "Actions" at bounding box center [740, 101] width 42 height 16
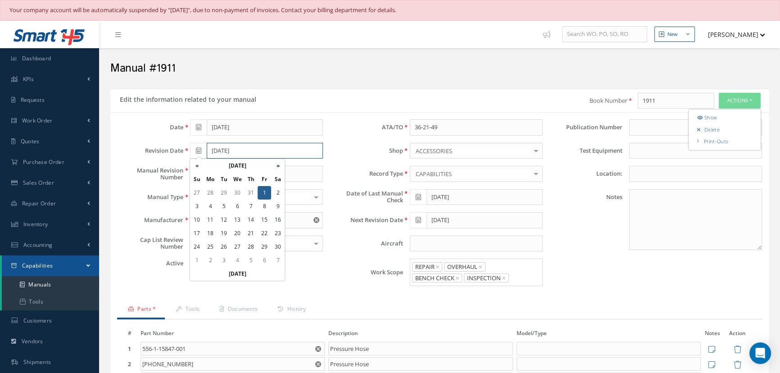
drag, startPoint x: 248, startPoint y: 153, endPoint x: 195, endPoint y: 149, distance: 52.4
click at [195, 149] on div "[DATE]" at bounding box center [256, 151] width 133 height 16
type input "[DATE]"
click at [317, 274] on div "Date 03/10/2022 Revision Date 08/01/2025 Manual Revision Number 133 Manual Type…" at bounding box center [219, 206] width 219 height 174
drag, startPoint x: 216, startPoint y: 174, endPoint x: 177, endPoint y: 172, distance: 39.2
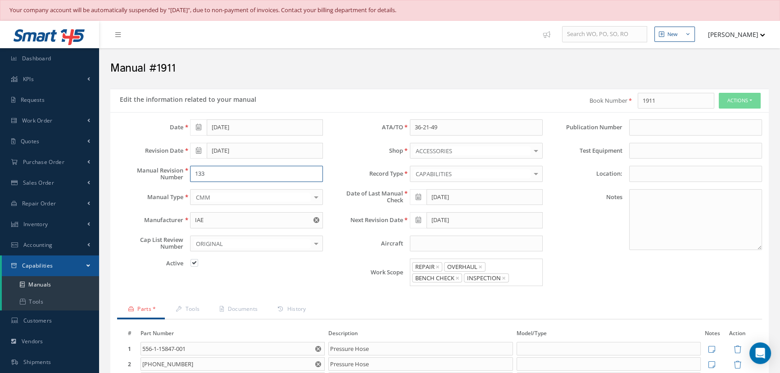
click at [177, 172] on div "Manual Revision Number 133" at bounding box center [219, 174] width 219 height 16
type input "046"
click at [421, 195] on span at bounding box center [418, 197] width 17 height 16
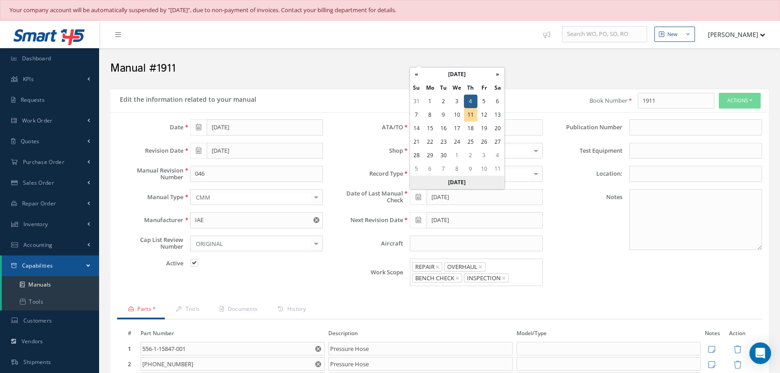
click at [450, 183] on th "Today" at bounding box center [457, 183] width 95 height 14
type input "[DATE]"
type input "10/11/2025"
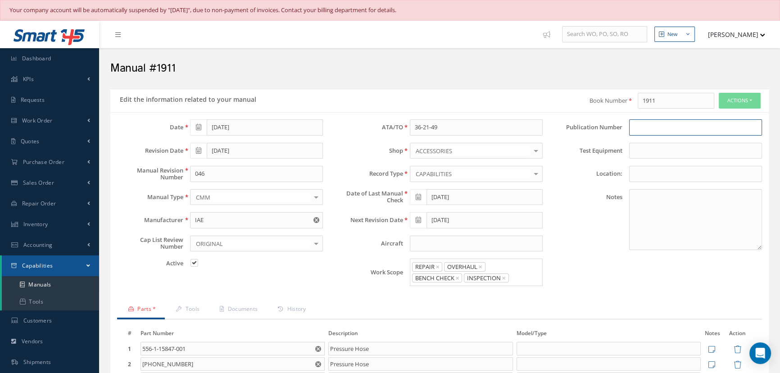
click at [663, 125] on input at bounding box center [695, 127] width 133 height 16
type input "1911"
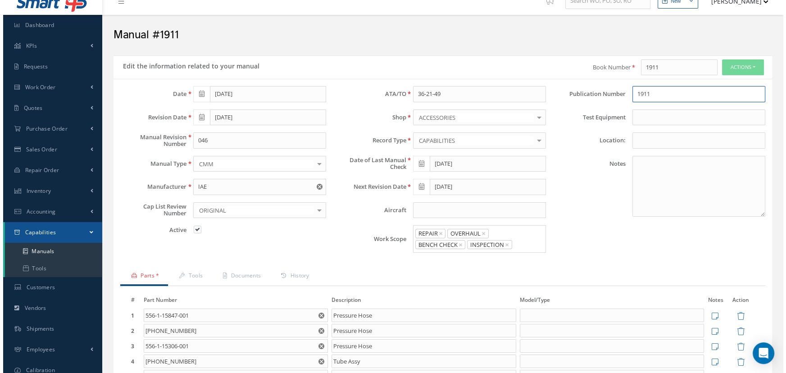
scroll to position [150, 0]
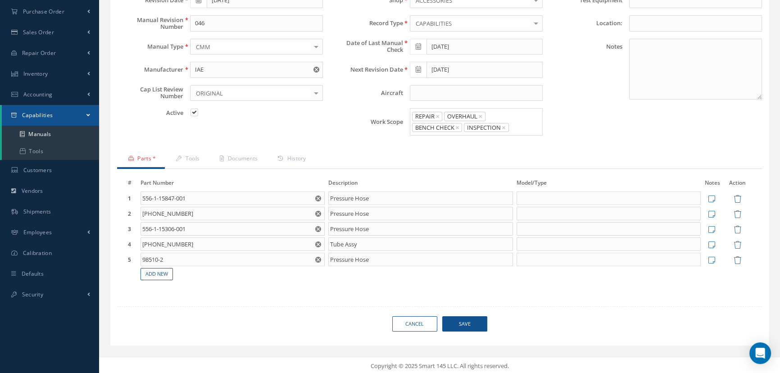
click at [459, 318] on span "Save" at bounding box center [464, 324] width 45 height 16
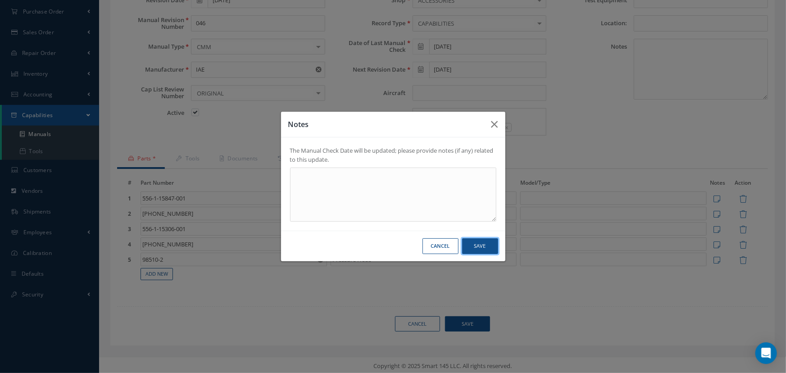
click at [486, 247] on button "Save" at bounding box center [480, 246] width 36 height 16
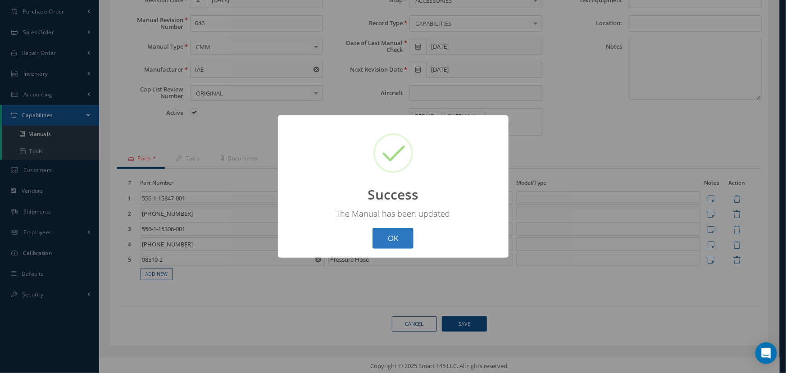
click at [383, 243] on button "OK" at bounding box center [392, 238] width 41 height 21
select select "25"
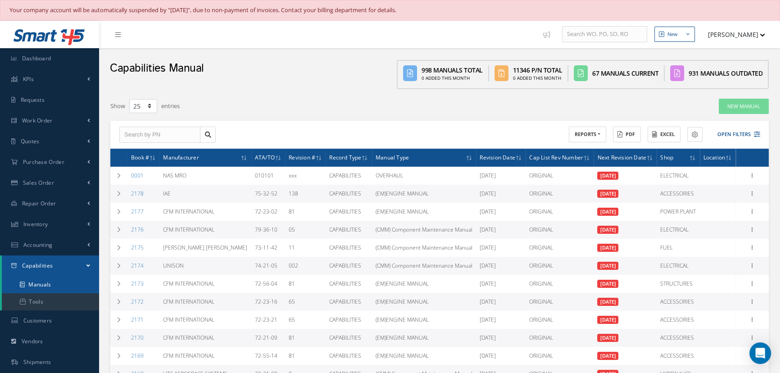
click at [43, 285] on link "Manuals" at bounding box center [50, 284] width 97 height 17
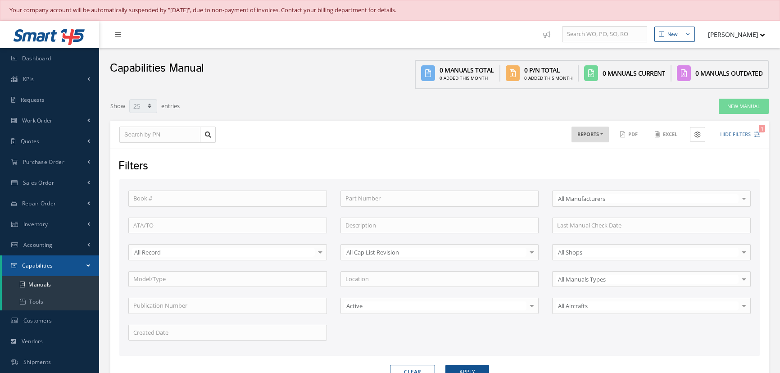
select select "25"
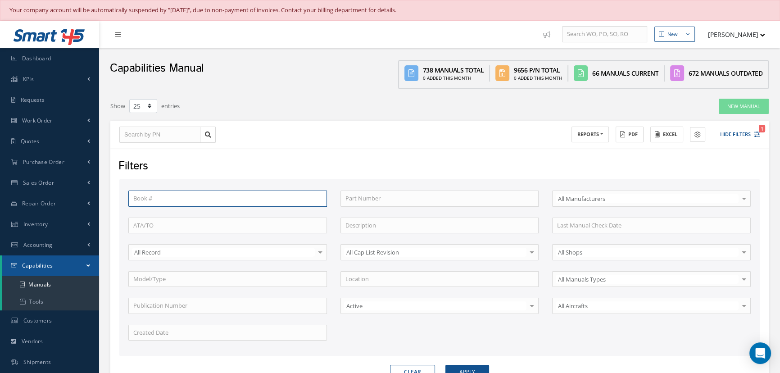
click at [170, 192] on input "text" at bounding box center [227, 198] width 199 height 16
click at [445, 365] on button "Apply" at bounding box center [467, 372] width 44 height 14
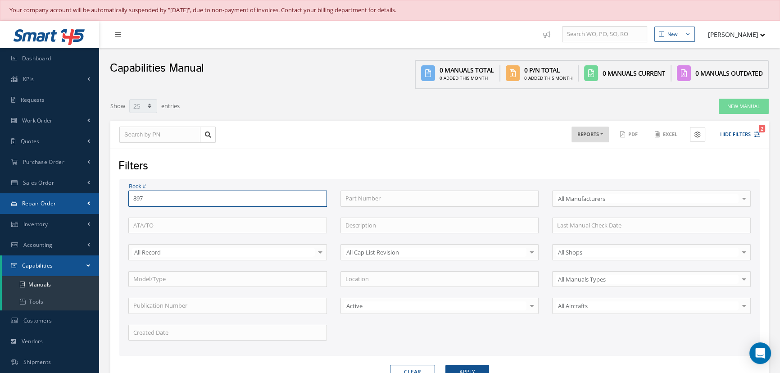
drag, startPoint x: 162, startPoint y: 200, endPoint x: 82, endPoint y: 201, distance: 79.7
click at [82, 201] on div "Smart 145 Dashboard KPIs Work Order Accounting Requests Work Order Receiving Ve…" at bounding box center [390, 250] width 780 height 459
type input "1897"
click at [445, 365] on button "Apply" at bounding box center [467, 372] width 44 height 14
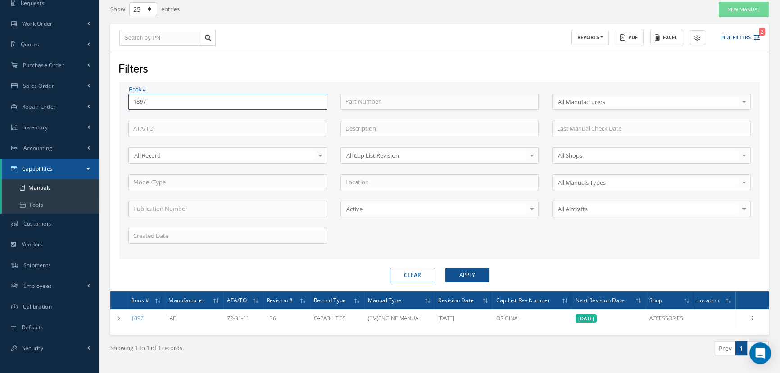
scroll to position [119, 0]
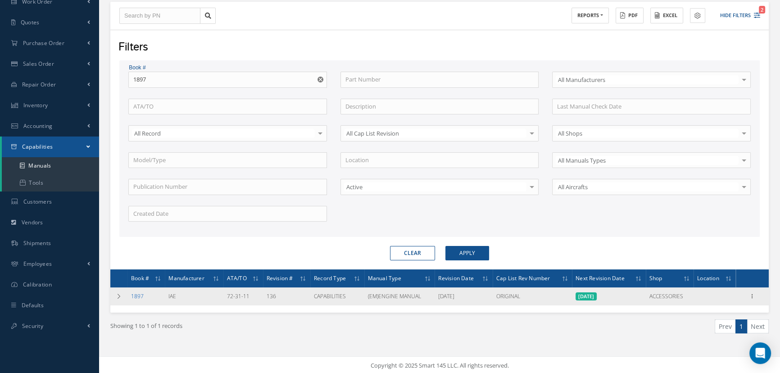
click at [139, 296] on link "1897" at bounding box center [137, 296] width 13 height 8
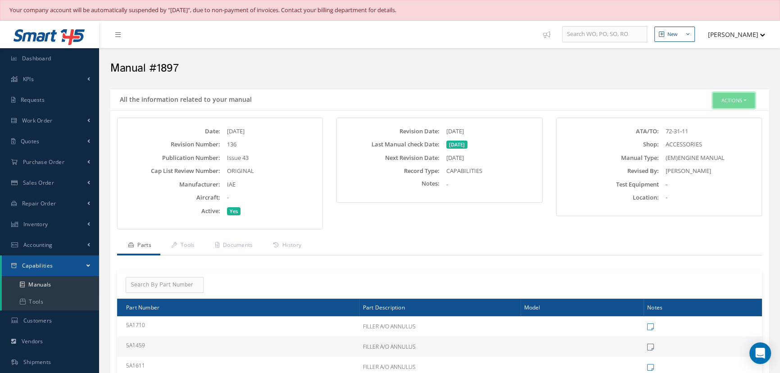
click at [743, 95] on button "Actions" at bounding box center [734, 101] width 42 height 16
click at [710, 116] on link "Edit" at bounding box center [720, 117] width 72 height 12
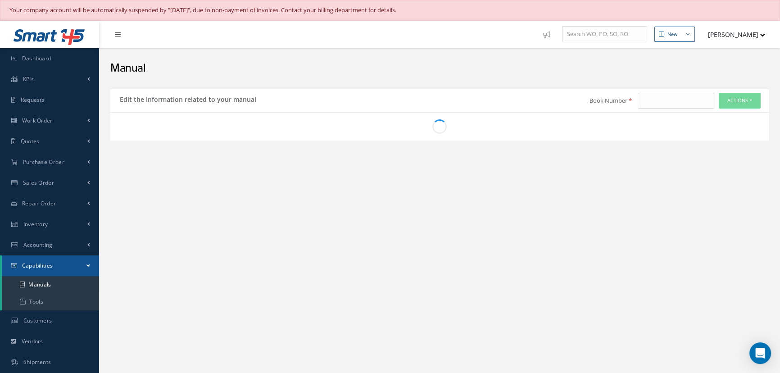
type input "1897"
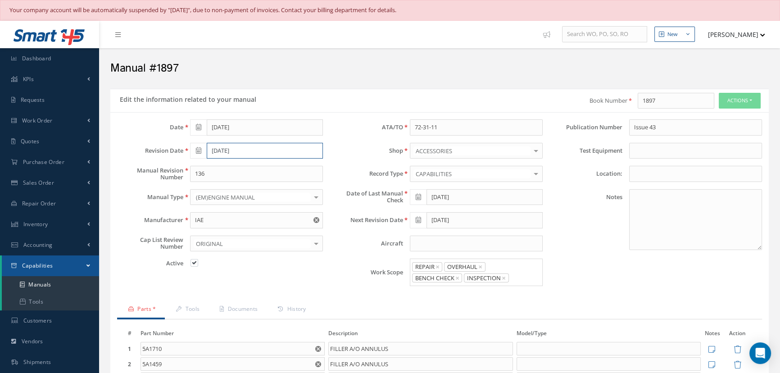
click at [249, 152] on input "[DATE]" at bounding box center [265, 151] width 116 height 16
drag, startPoint x: 259, startPoint y: 152, endPoint x: 178, endPoint y: 154, distance: 81.1
click at [182, 154] on div "Revision Date [DATE]" at bounding box center [219, 151] width 219 height 16
type input "[DATE]"
click at [319, 272] on div "Date [DATE] Revision Date [DATE] Manual Revision Number 136 Manual Type (EM)ENG…" at bounding box center [219, 206] width 219 height 174
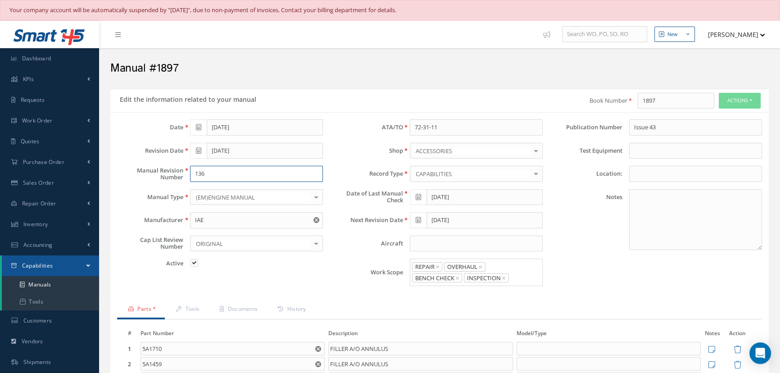
drag, startPoint x: 216, startPoint y: 169, endPoint x: 167, endPoint y: 172, distance: 49.6
click at [167, 172] on div "Manual Revision Number 136" at bounding box center [219, 174] width 219 height 16
type input "047"
click at [419, 196] on icon at bounding box center [418, 197] width 5 height 6
click at [455, 181] on th "[DATE]" at bounding box center [457, 183] width 95 height 14
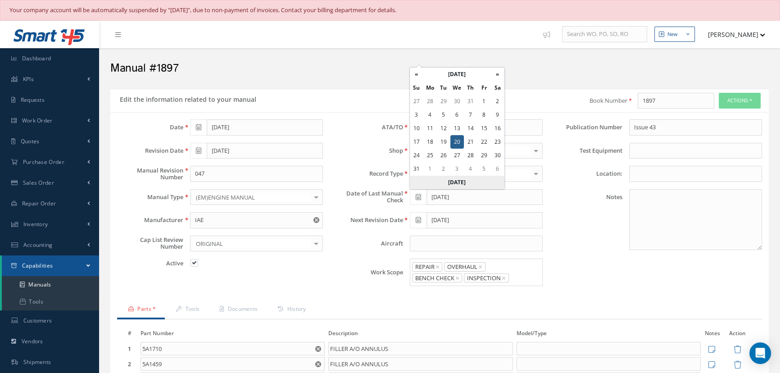
type input "[DATE]"
drag, startPoint x: 659, startPoint y: 130, endPoint x: 622, endPoint y: 131, distance: 36.9
click at [622, 131] on div "Issue 43" at bounding box center [695, 127] width 146 height 16
type input "1897"
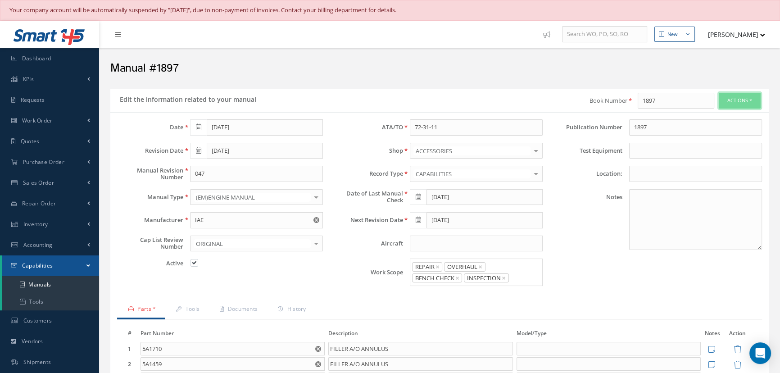
click at [736, 100] on button "Actions" at bounding box center [740, 101] width 42 height 16
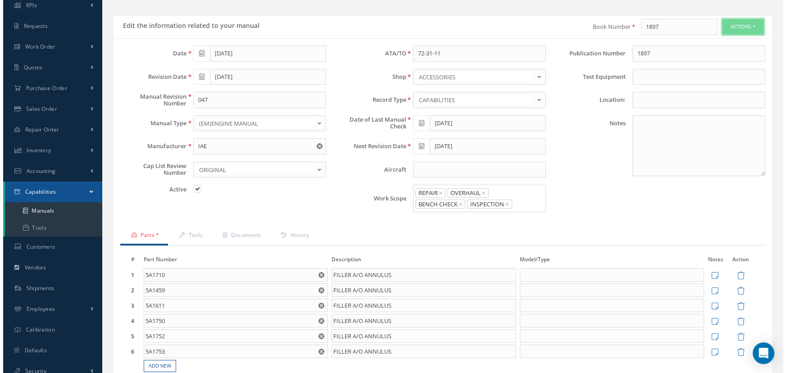
scroll to position [166, 0]
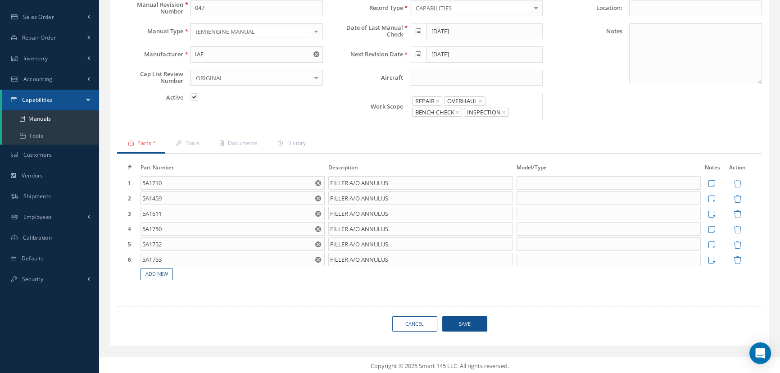
click at [459, 323] on span "Save" at bounding box center [464, 324] width 45 height 16
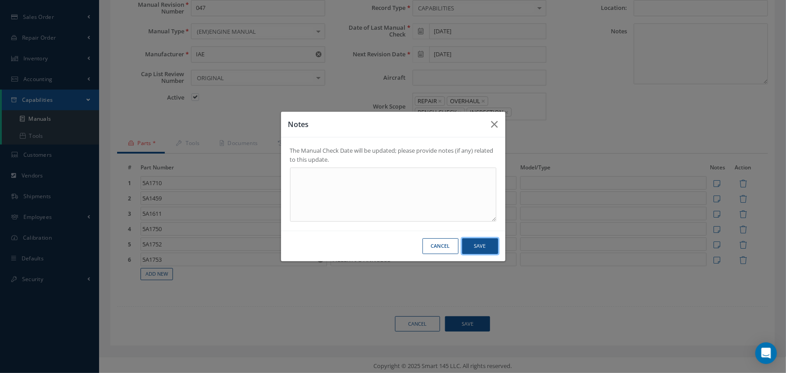
click at [473, 244] on button "Save" at bounding box center [480, 246] width 36 height 16
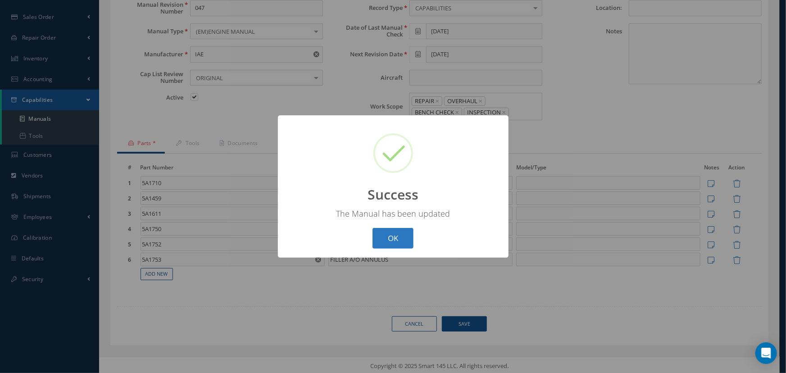
click at [389, 243] on button "OK" at bounding box center [392, 238] width 41 height 21
select select "25"
